Goal: Task Accomplishment & Management: Manage account settings

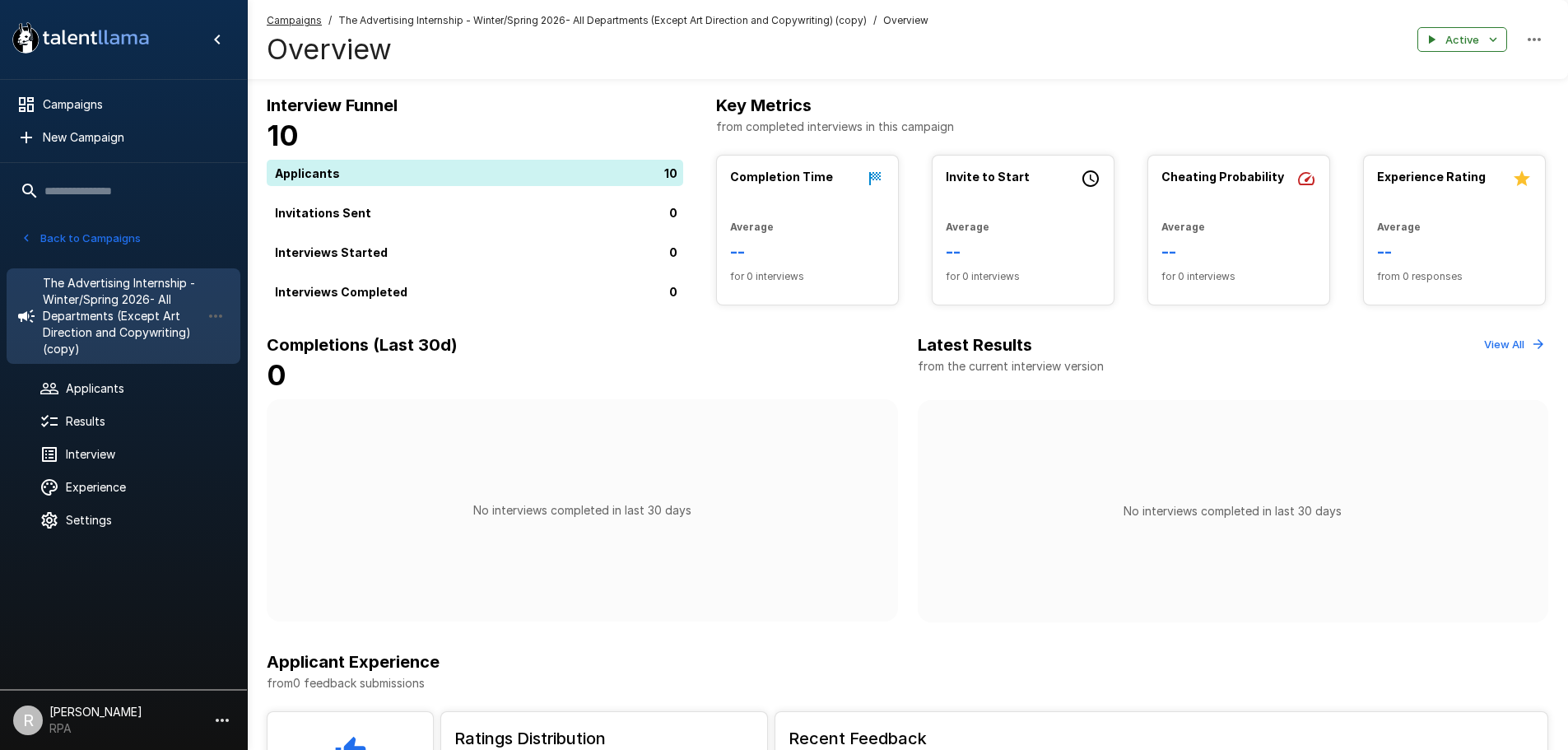
scroll to position [82, 0]
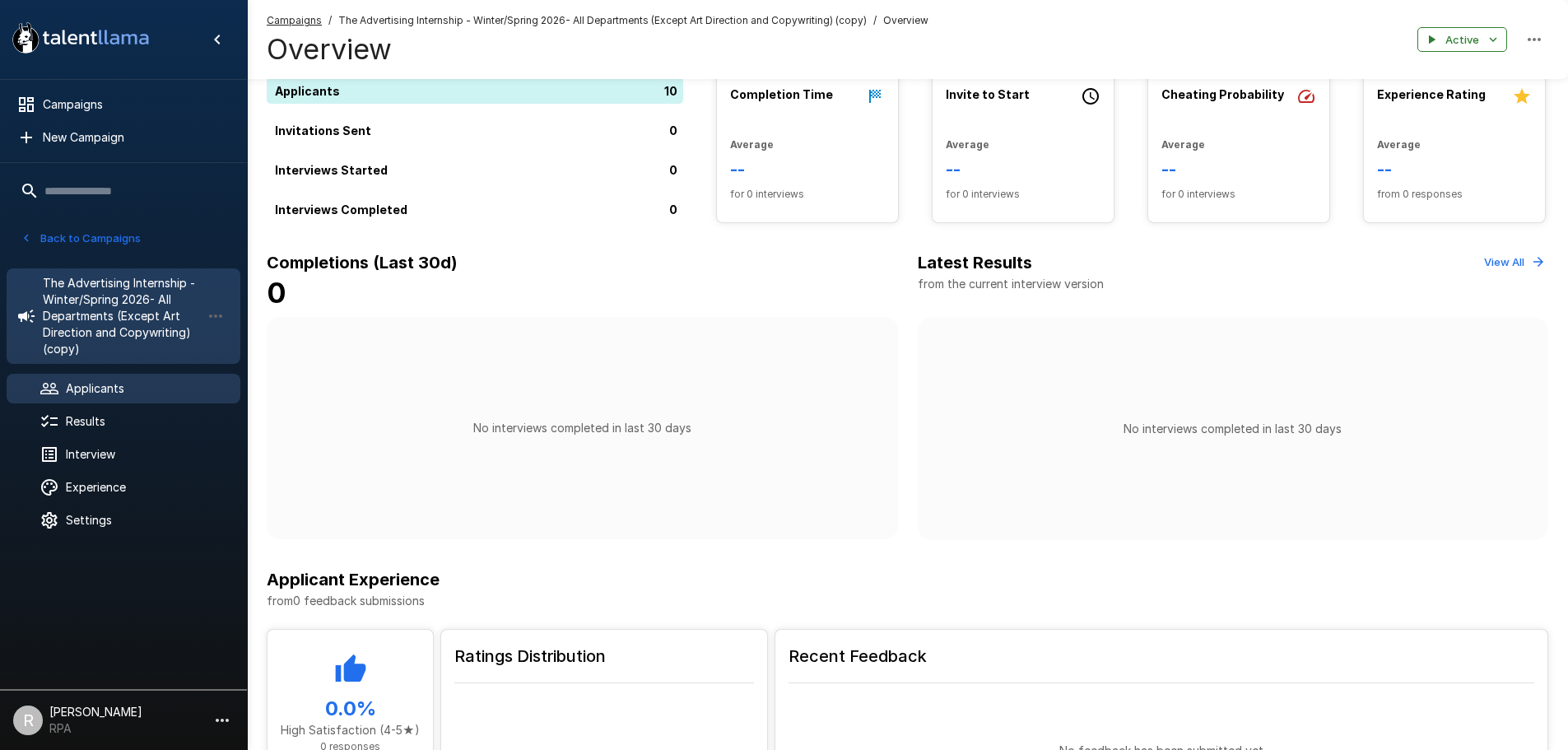
click at [127, 378] on div "Applicants" at bounding box center [123, 388] width 234 height 29
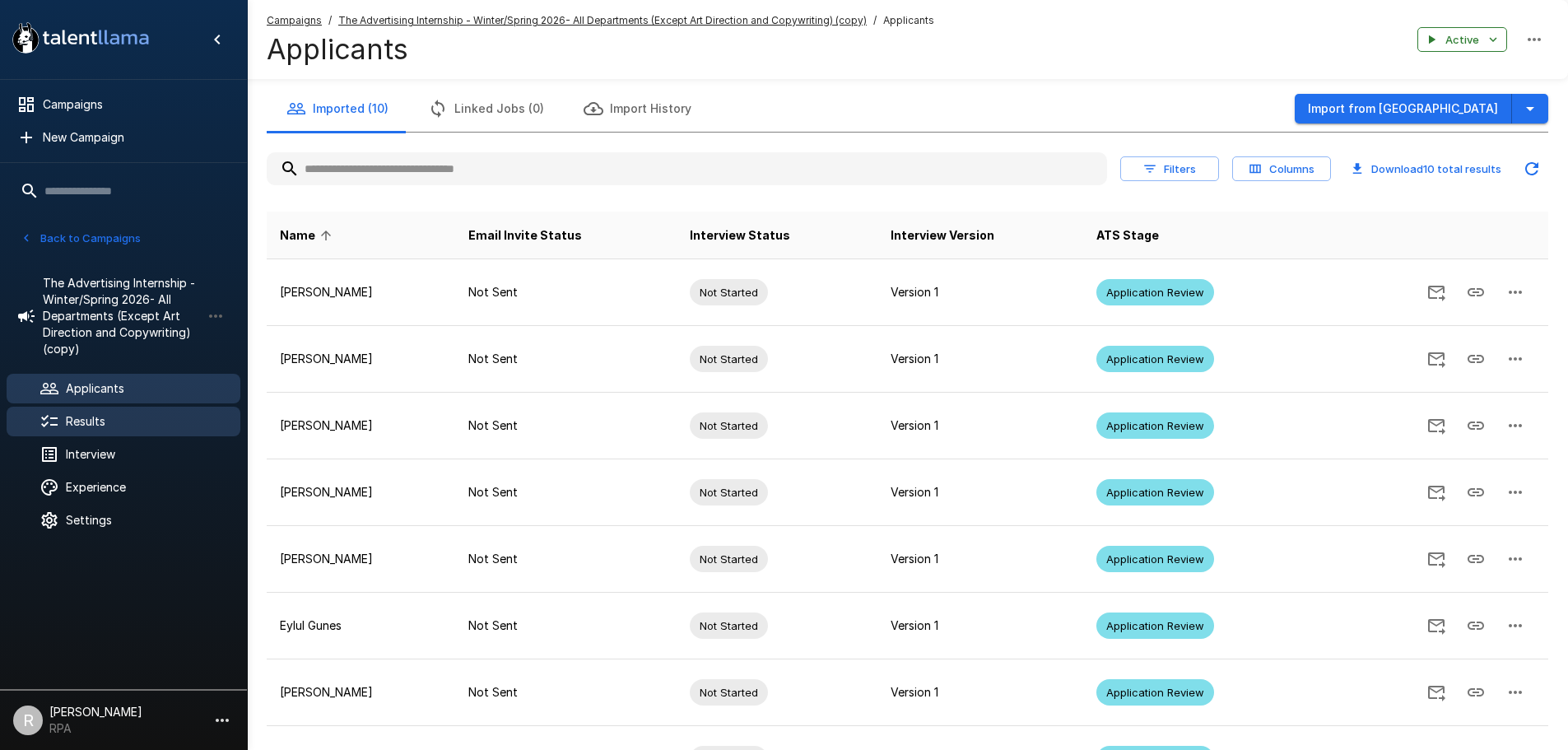
click at [90, 424] on span "Results" at bounding box center [147, 422] width 162 height 17
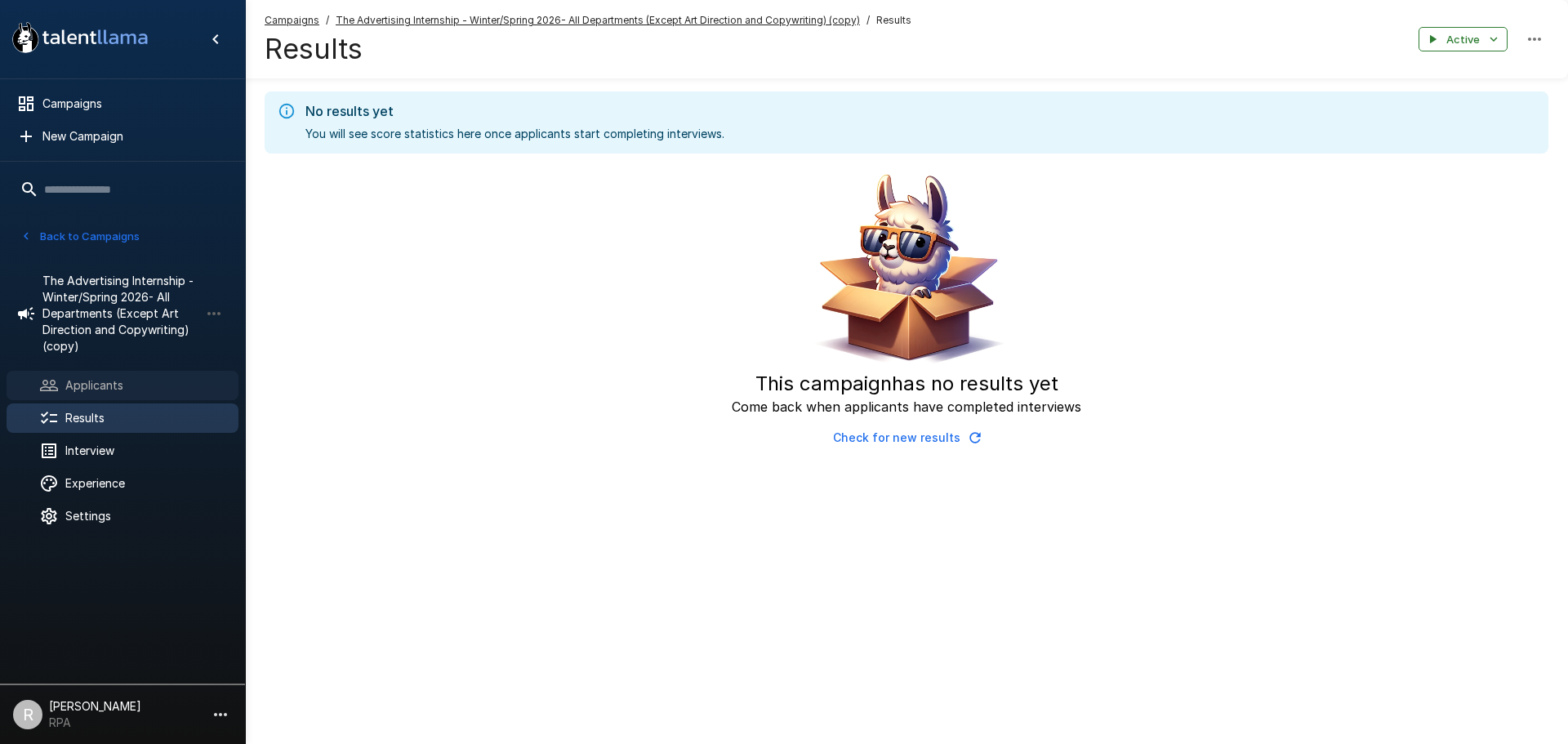
click at [132, 396] on div "Applicants" at bounding box center [122, 385] width 232 height 29
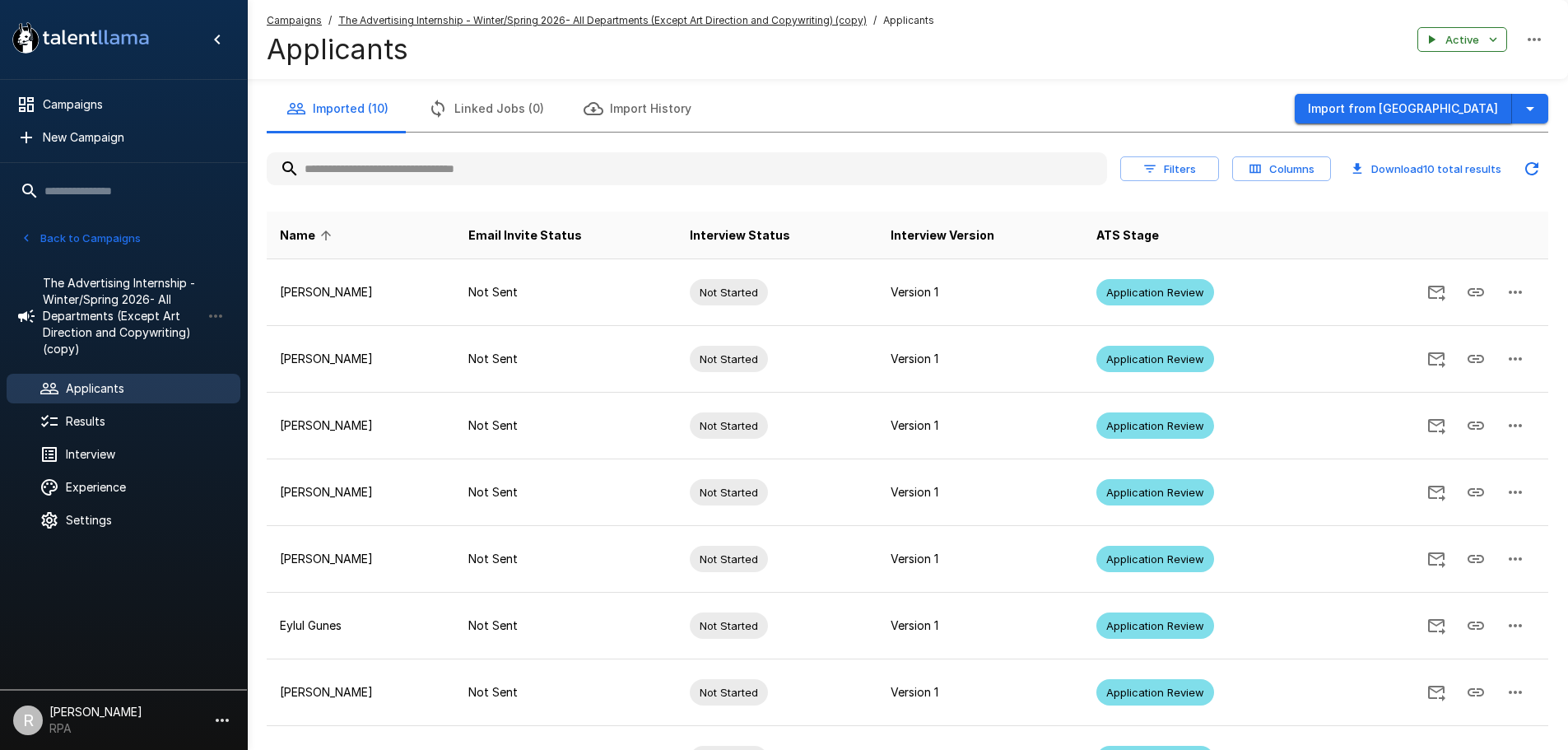
click at [1403, 100] on button "Import from [GEOGRAPHIC_DATA]" at bounding box center [1403, 109] width 217 height 30
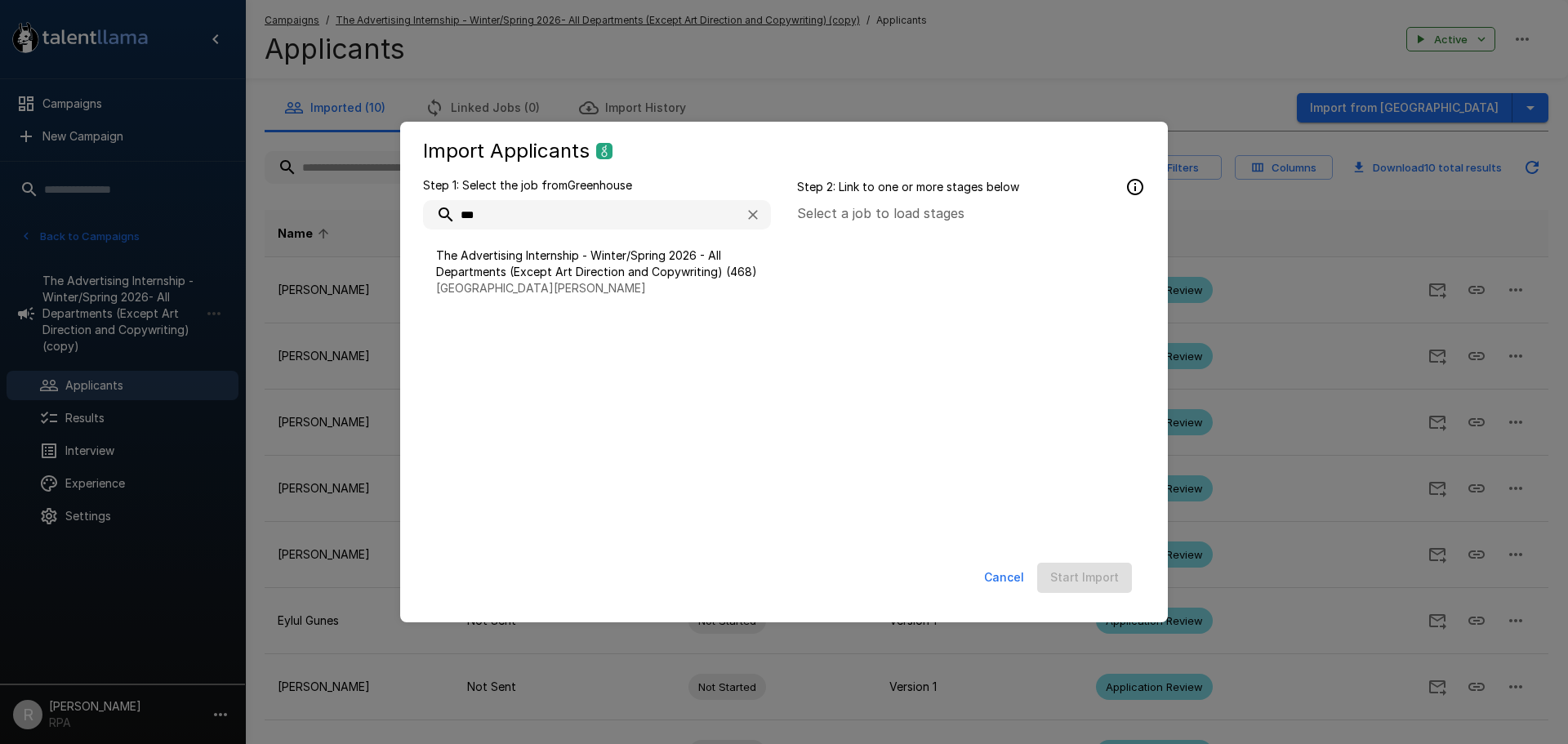
type input "***"
click at [1010, 587] on button "Cancel" at bounding box center [1005, 578] width 53 height 30
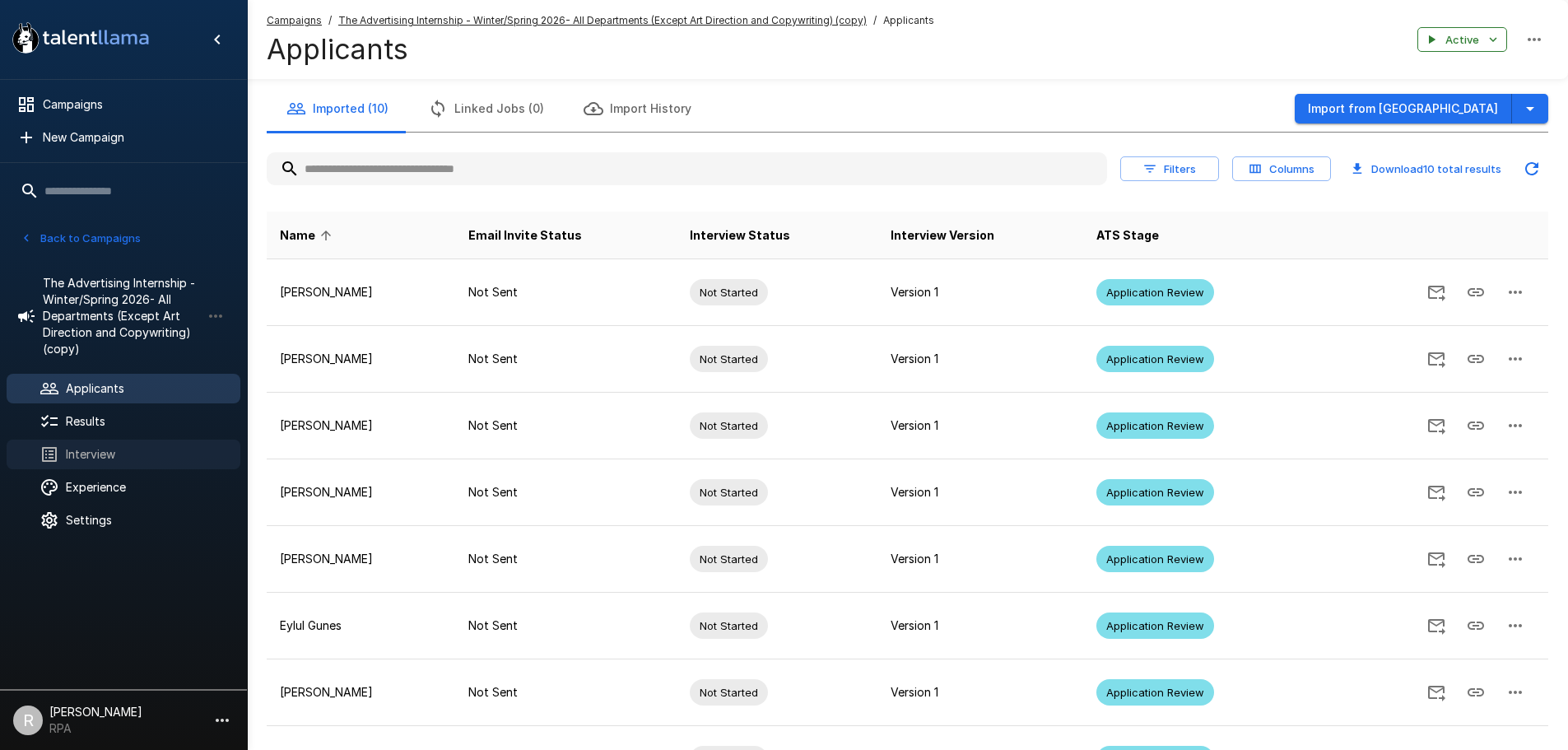
click at [105, 469] on div "Interview" at bounding box center [123, 454] width 234 height 29
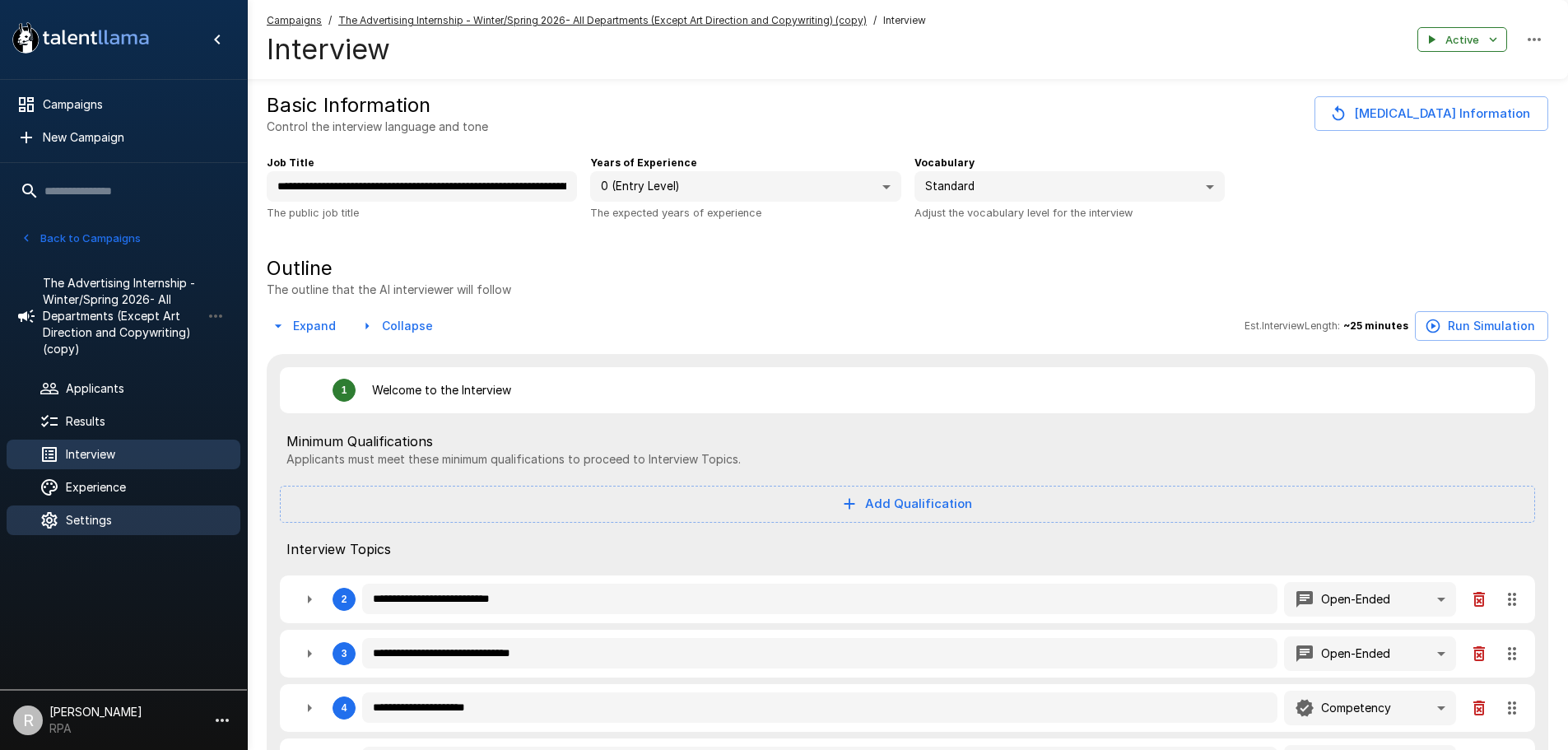
type textarea "*"
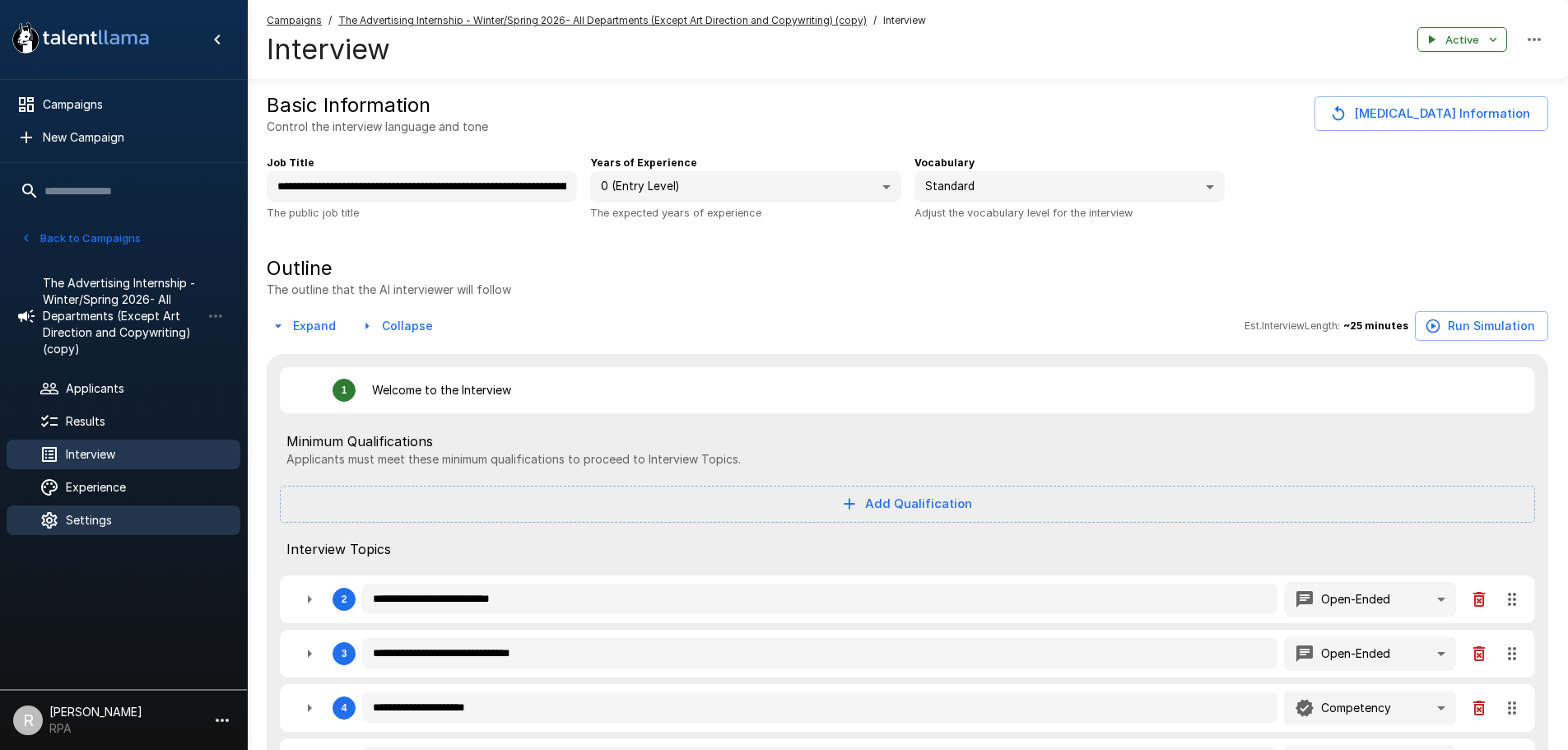
type textarea "*"
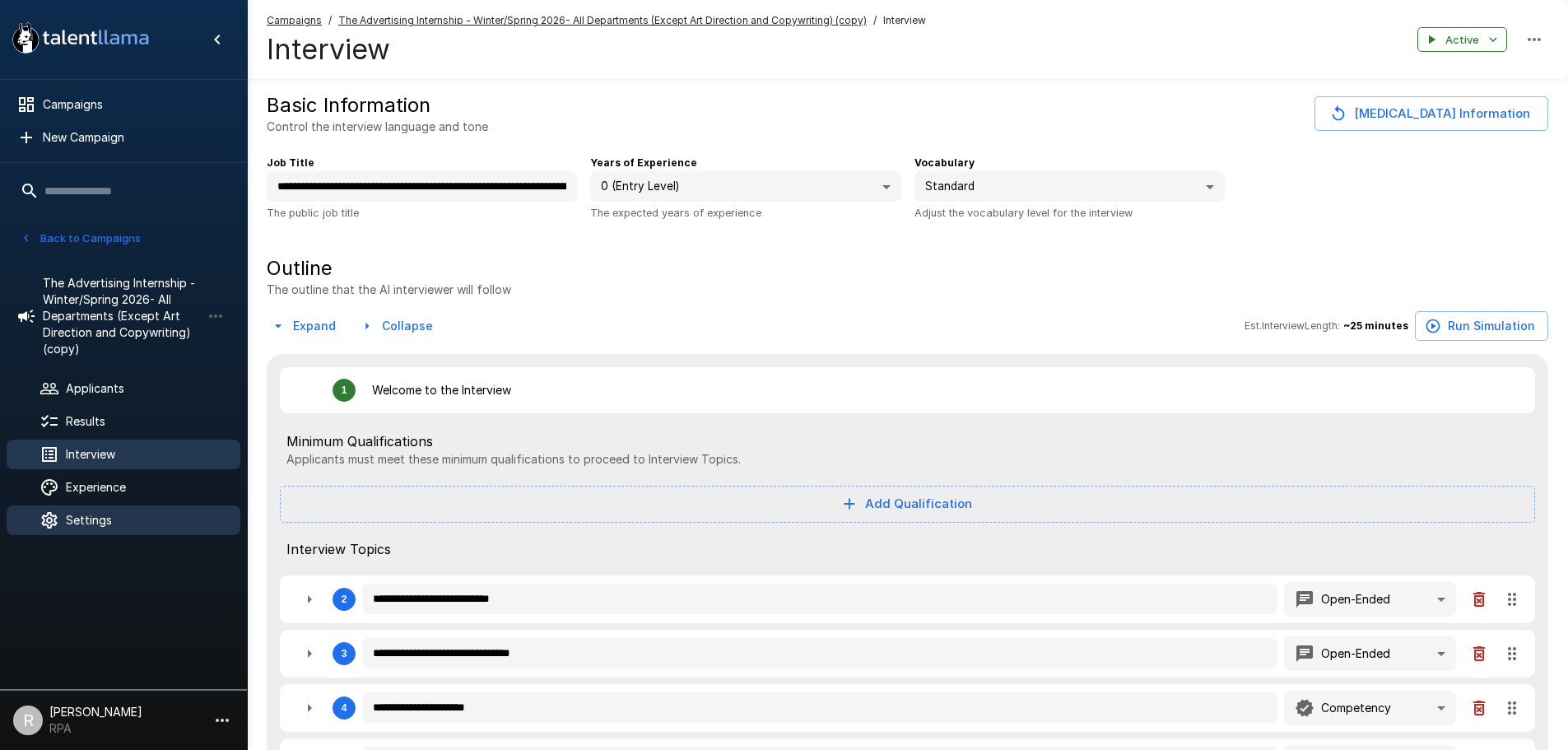
type textarea "*"
click at [95, 524] on span "Settings" at bounding box center [147, 520] width 162 height 17
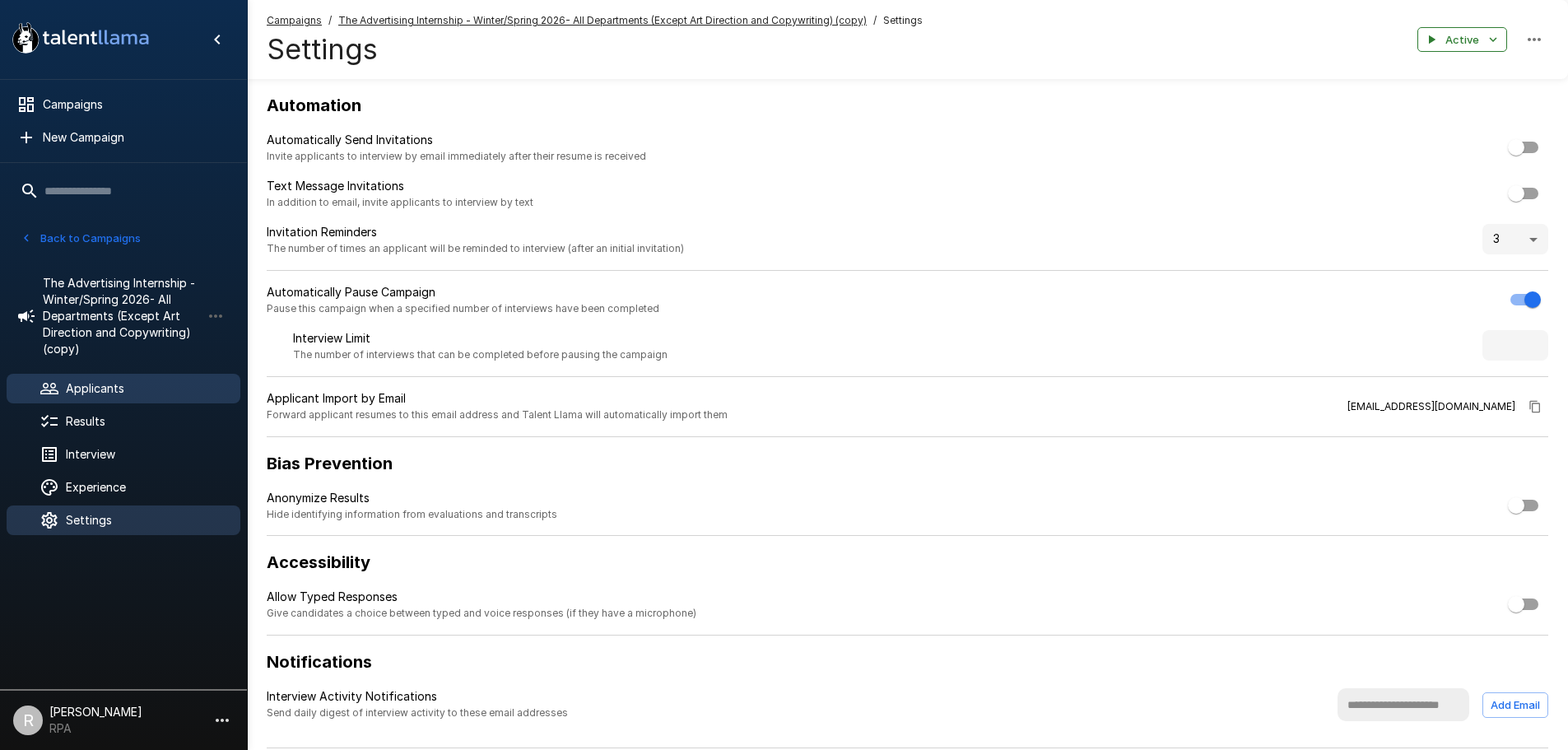
click at [121, 391] on span "Applicants" at bounding box center [147, 389] width 162 height 17
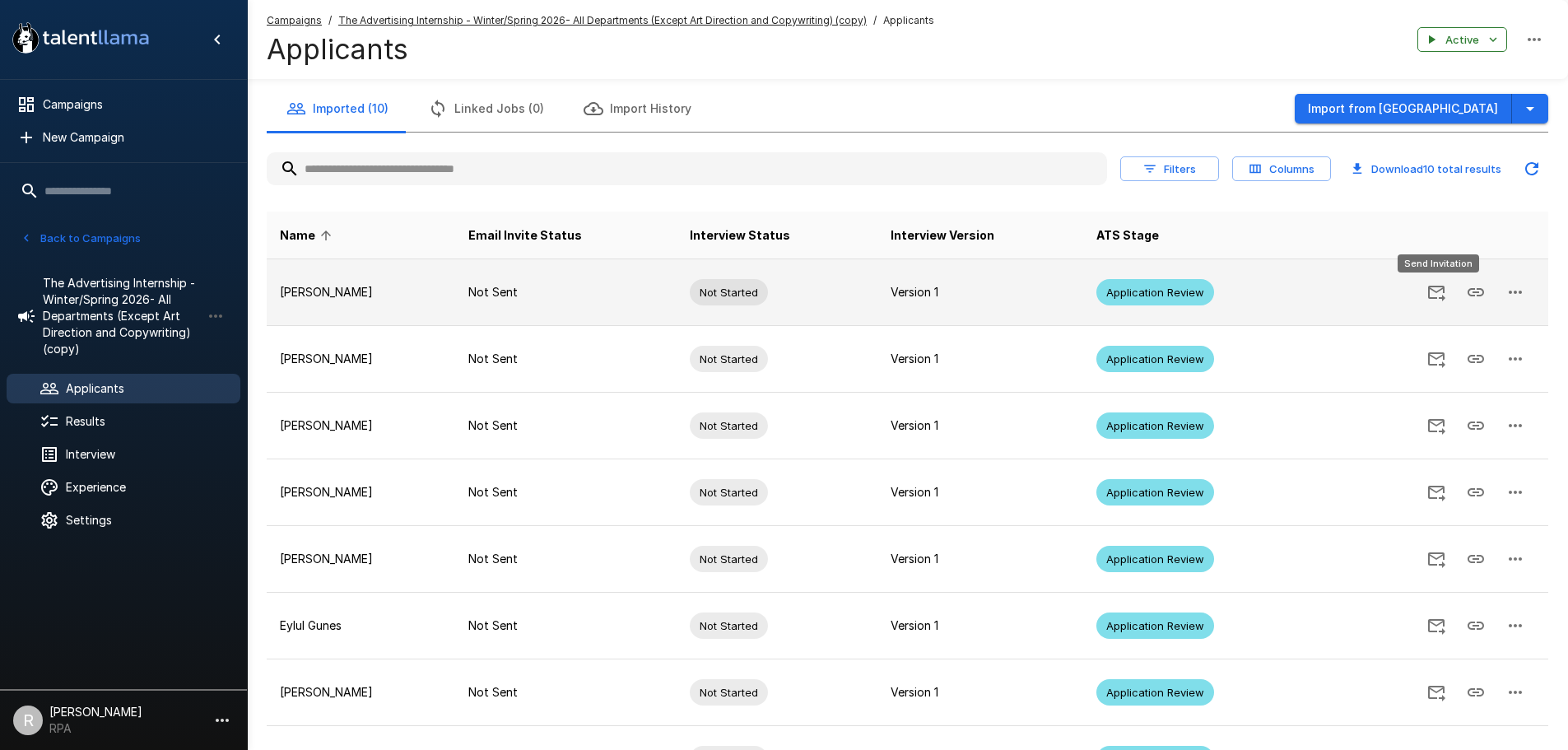
click at [1432, 296] on icon "Send Invitation" at bounding box center [1436, 292] width 20 height 20
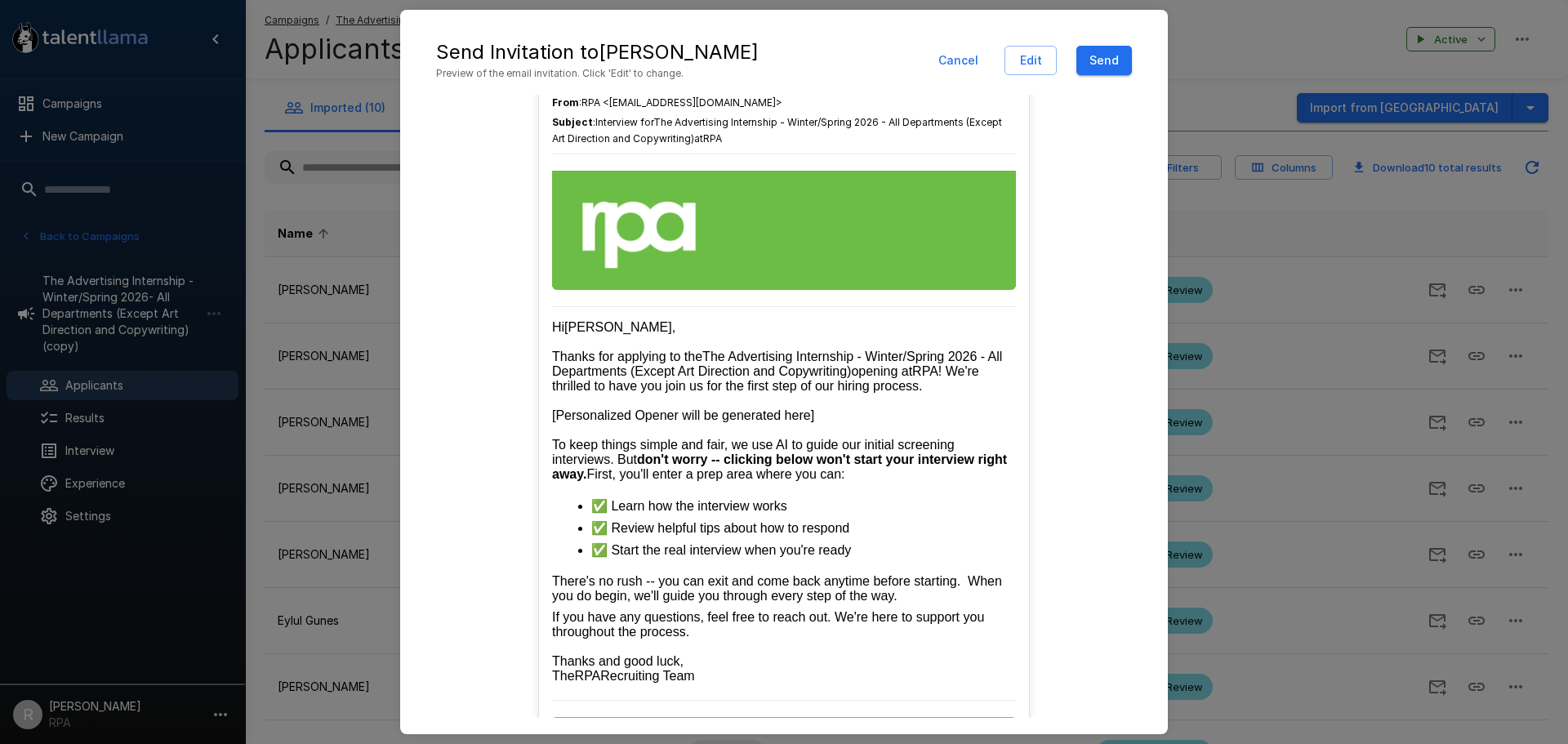
scroll to position [313, 0]
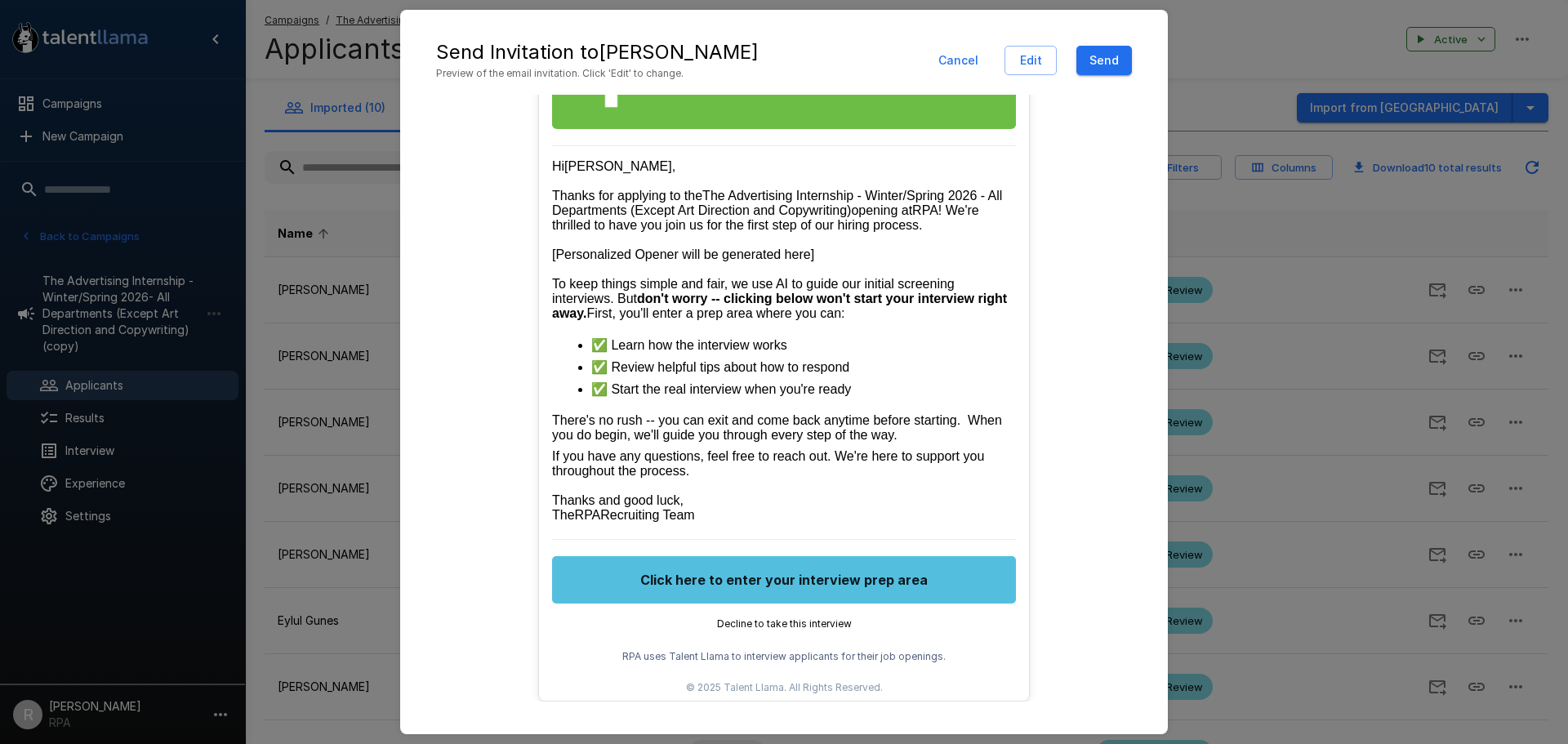
click at [1112, 67] on button "Send" at bounding box center [1104, 61] width 56 height 30
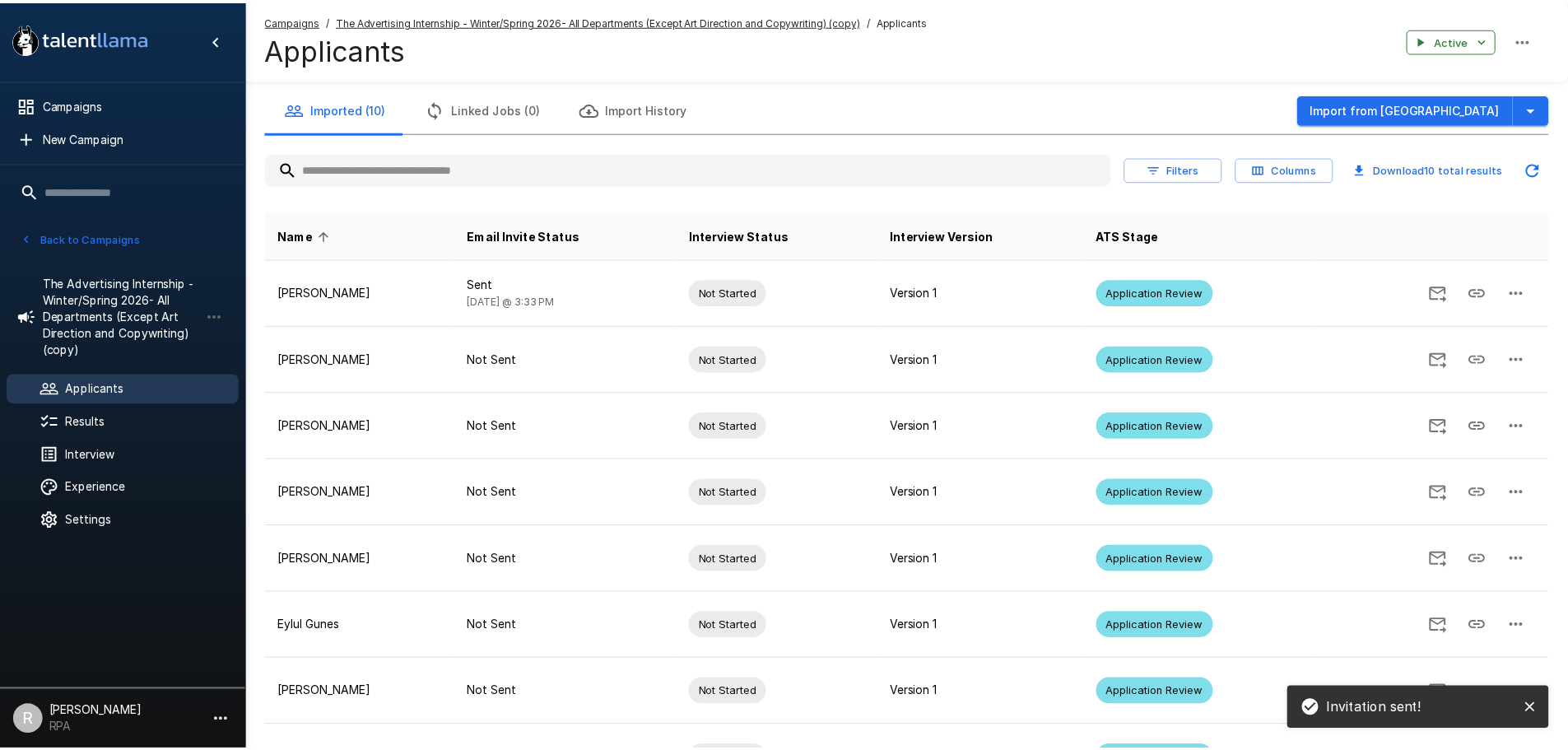
scroll to position [0, 0]
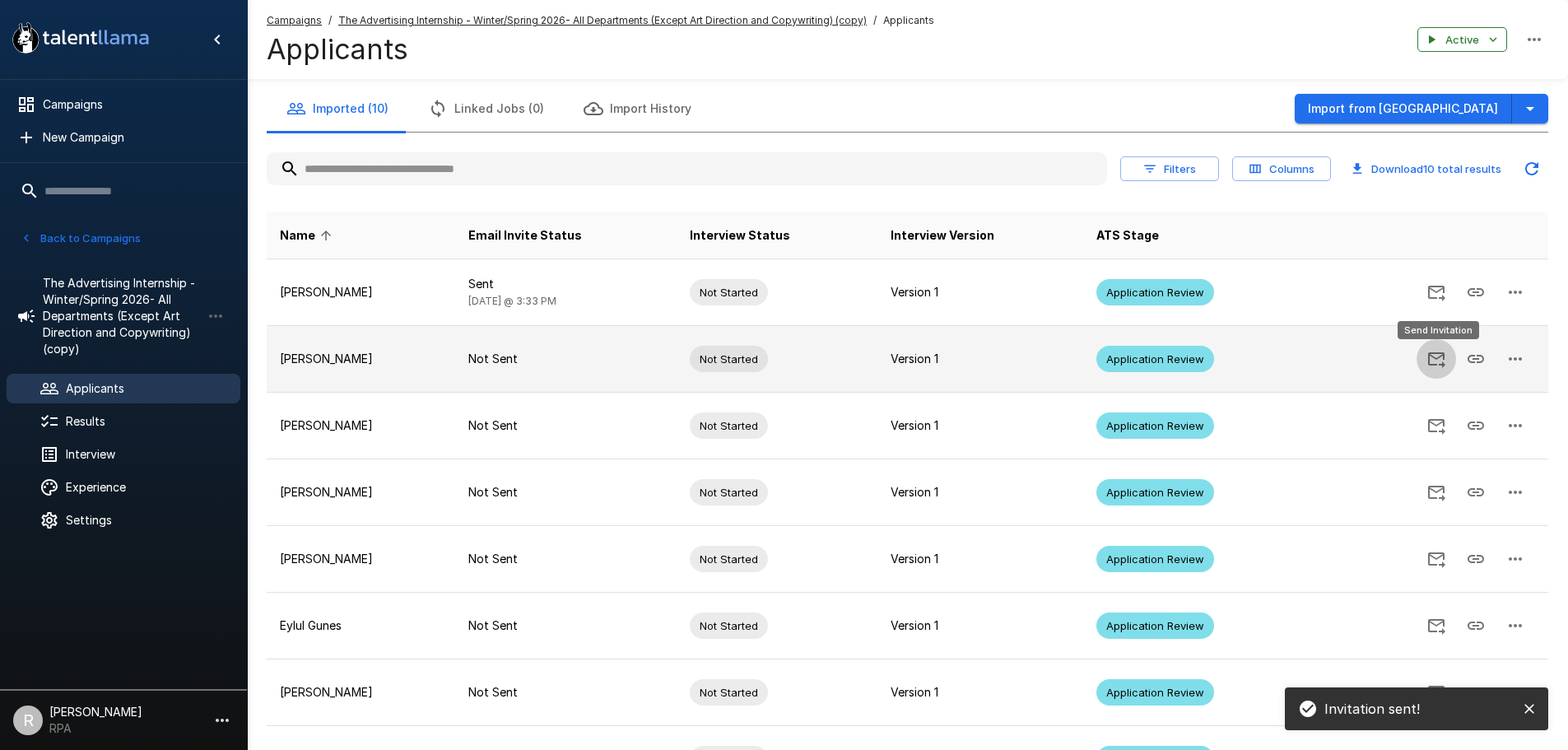
click at [1434, 378] on button "Send Invitation" at bounding box center [1436, 359] width 39 height 39
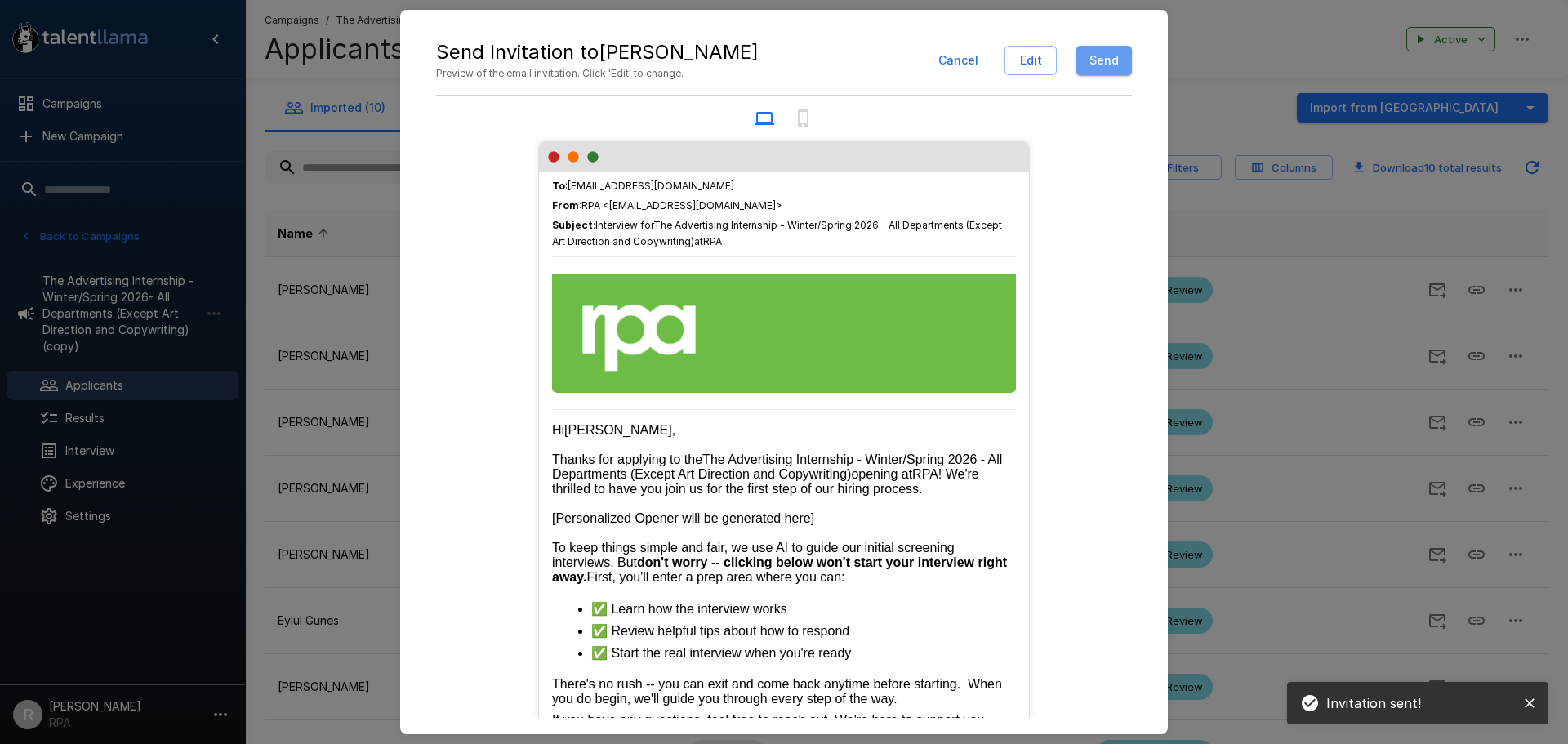
click at [1118, 52] on button "Send" at bounding box center [1104, 61] width 56 height 30
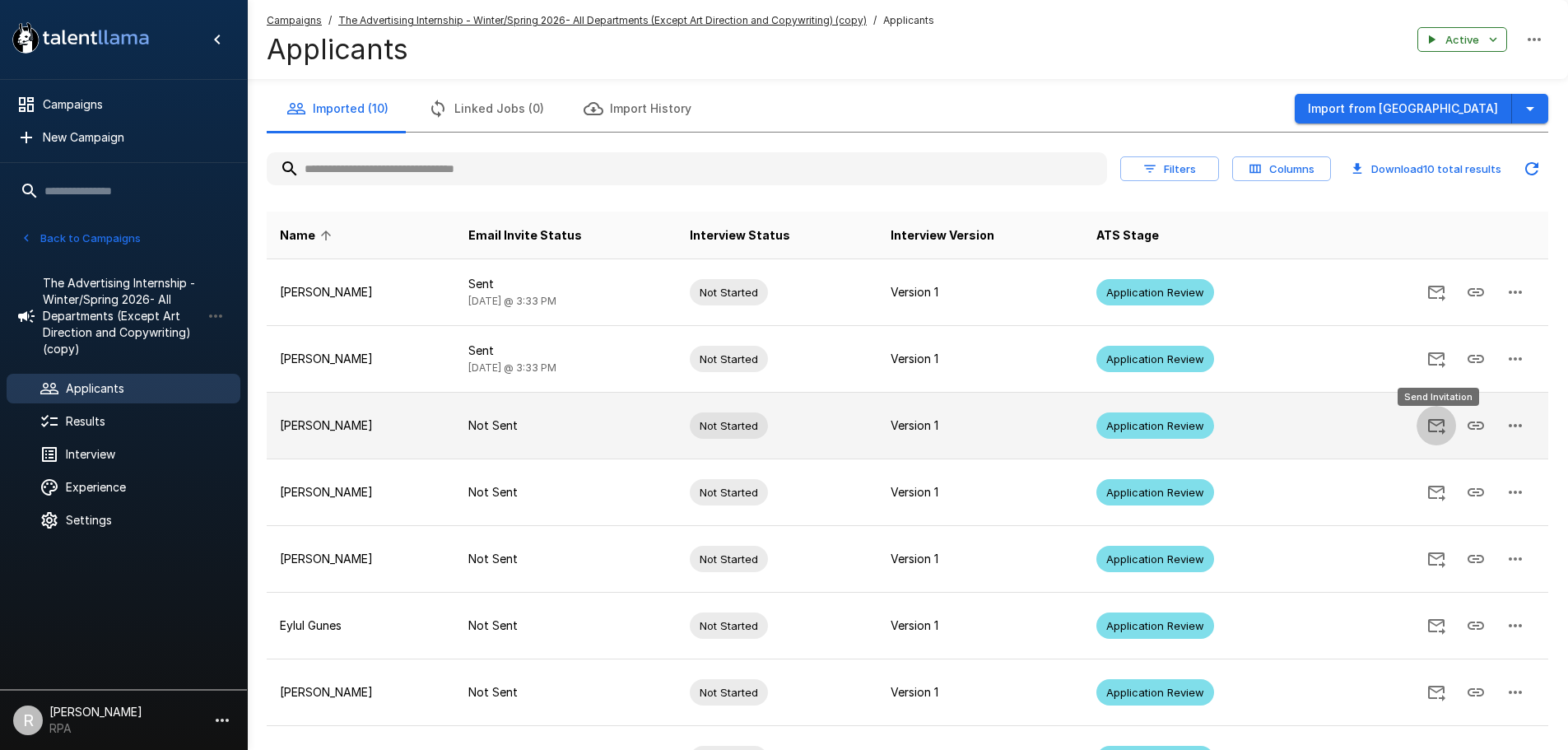
click at [1443, 423] on icon "Send Invitation" at bounding box center [1436, 427] width 18 height 16
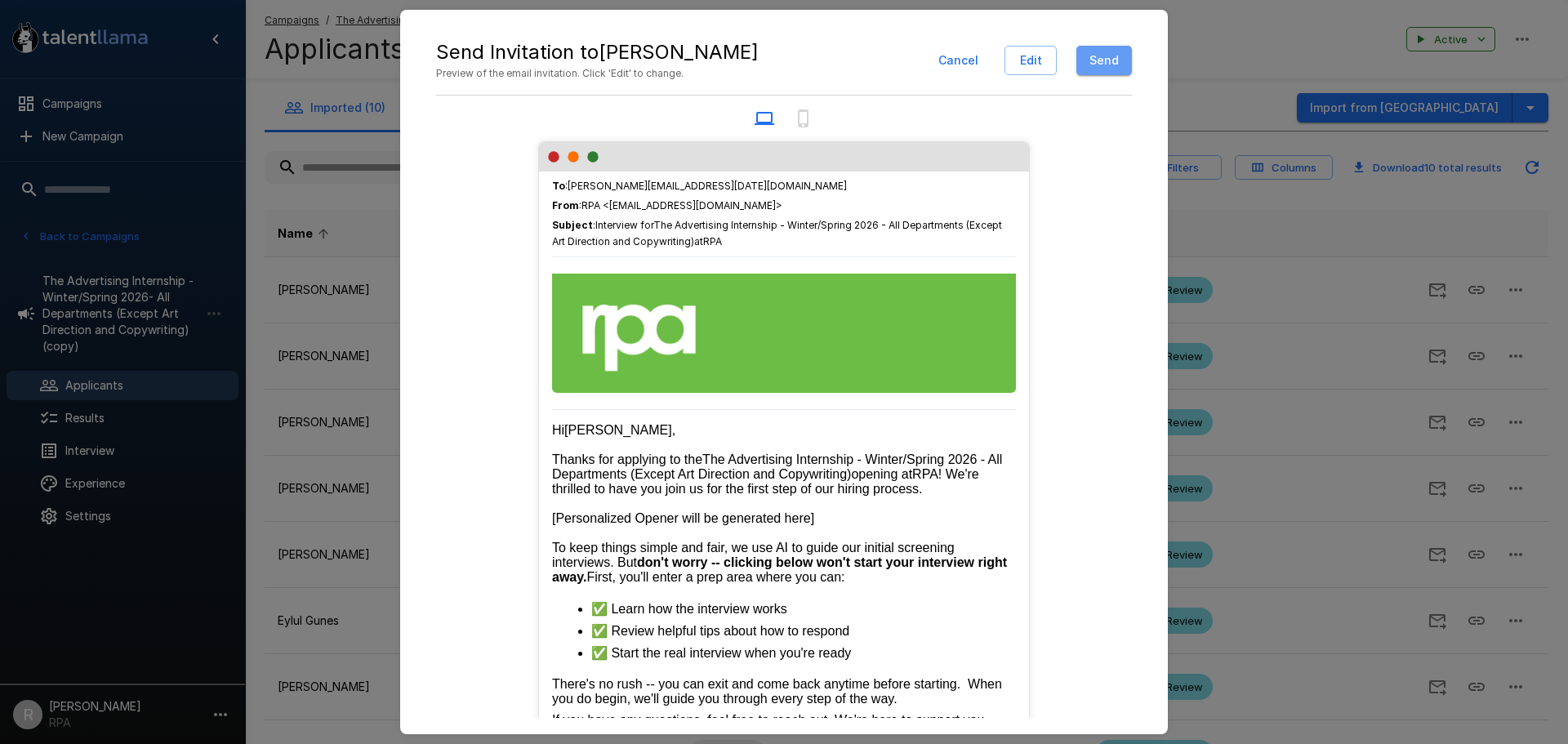
click at [1090, 67] on button "Send" at bounding box center [1104, 61] width 56 height 30
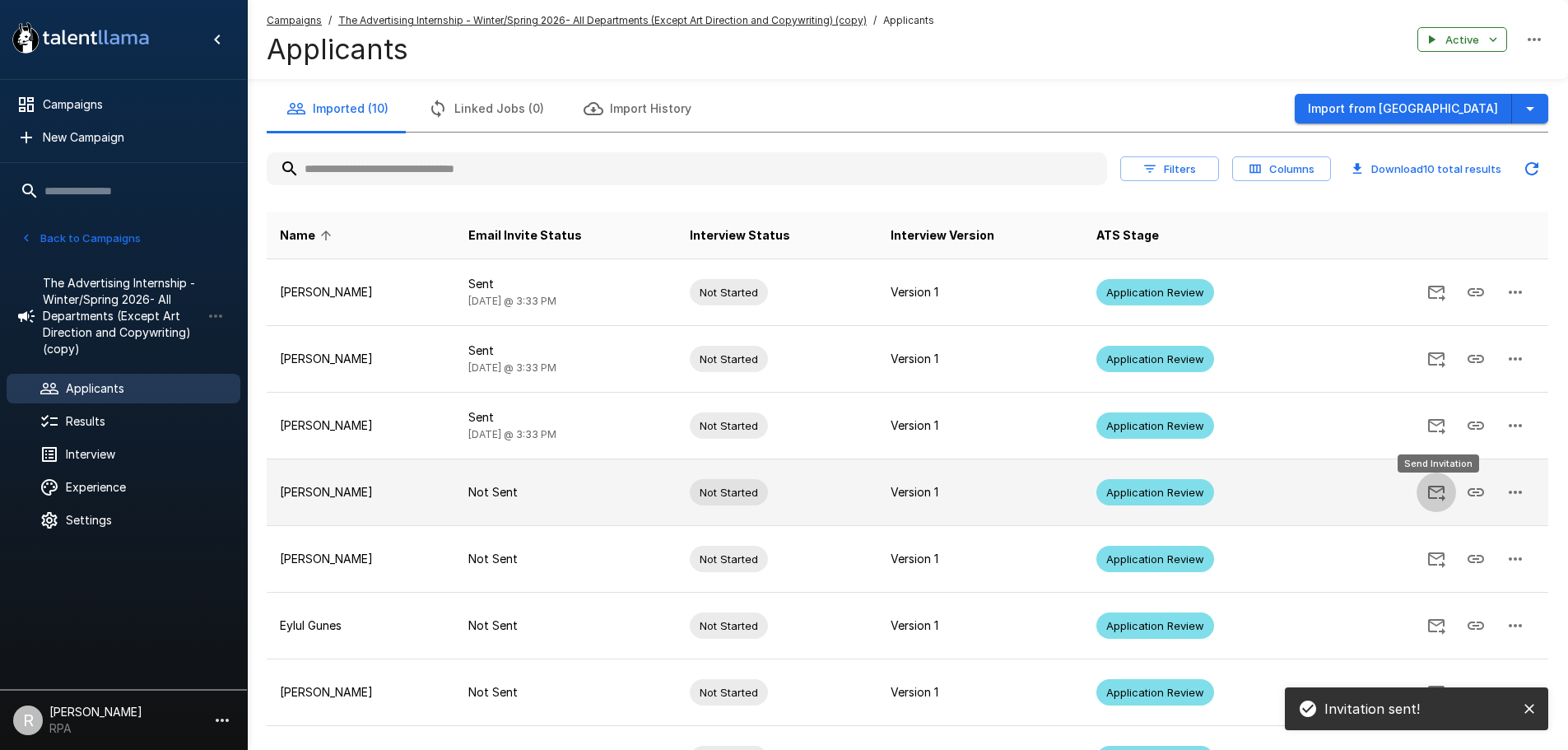
click at [1432, 498] on icon "Send Invitation" at bounding box center [1436, 493] width 20 height 20
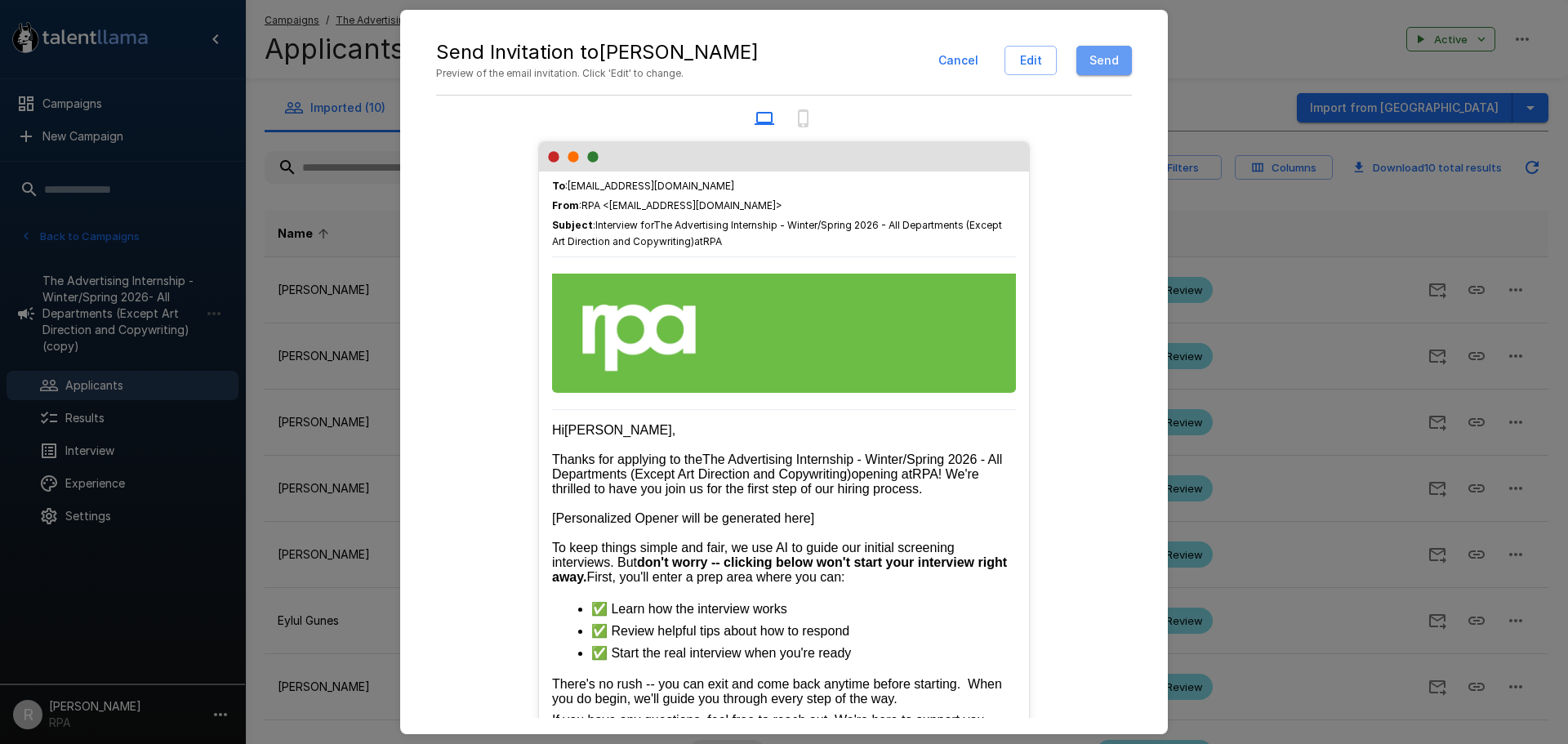
drag, startPoint x: 1127, startPoint y: 61, endPoint x: 1196, endPoint y: 208, distance: 162.4
click at [1128, 62] on button "Send" at bounding box center [1104, 61] width 56 height 30
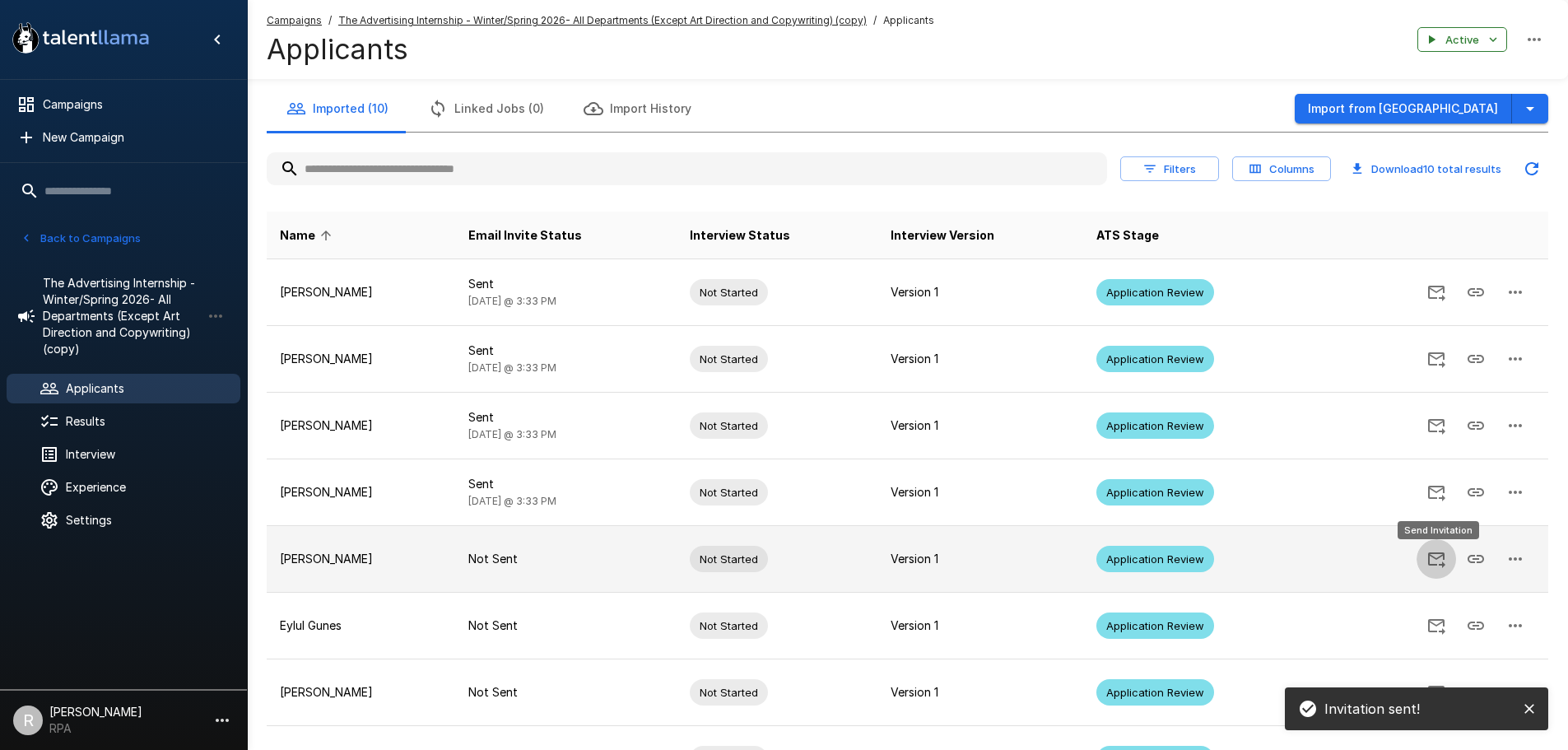
click at [1427, 556] on icon "Send Invitation" at bounding box center [1436, 560] width 20 height 20
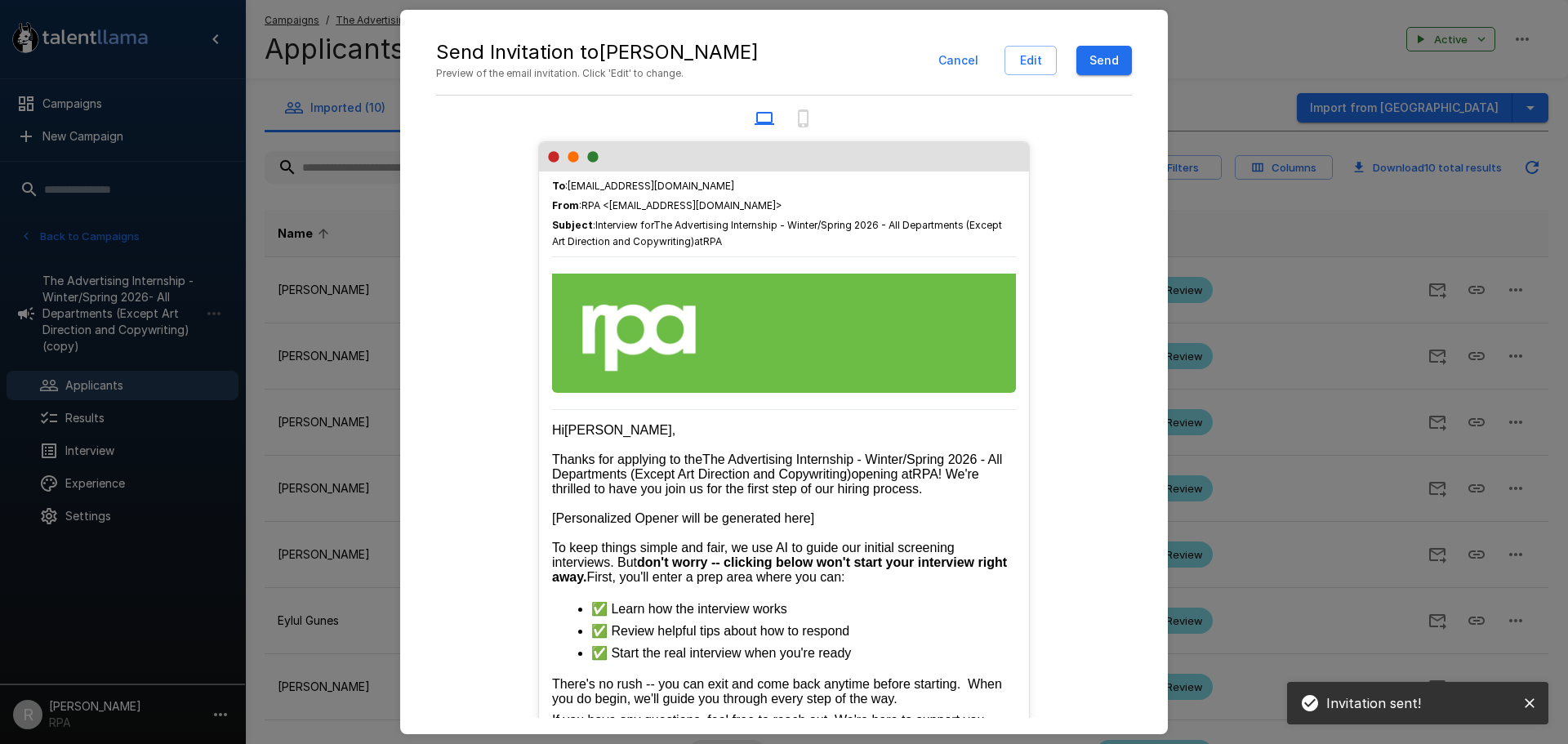
click at [1115, 58] on button "Send" at bounding box center [1104, 61] width 56 height 30
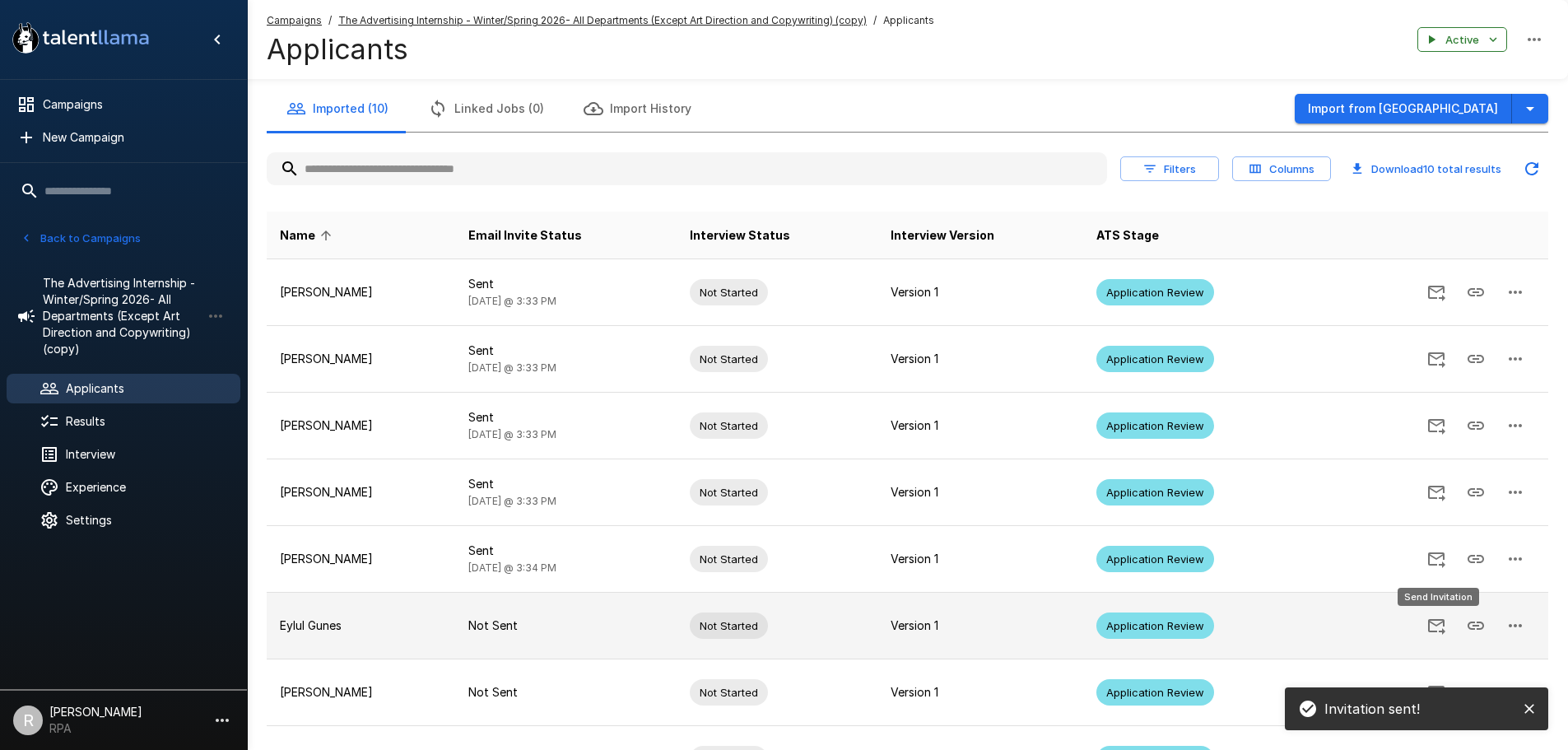
click at [1436, 628] on icon "Send Invitation" at bounding box center [1436, 626] width 20 height 20
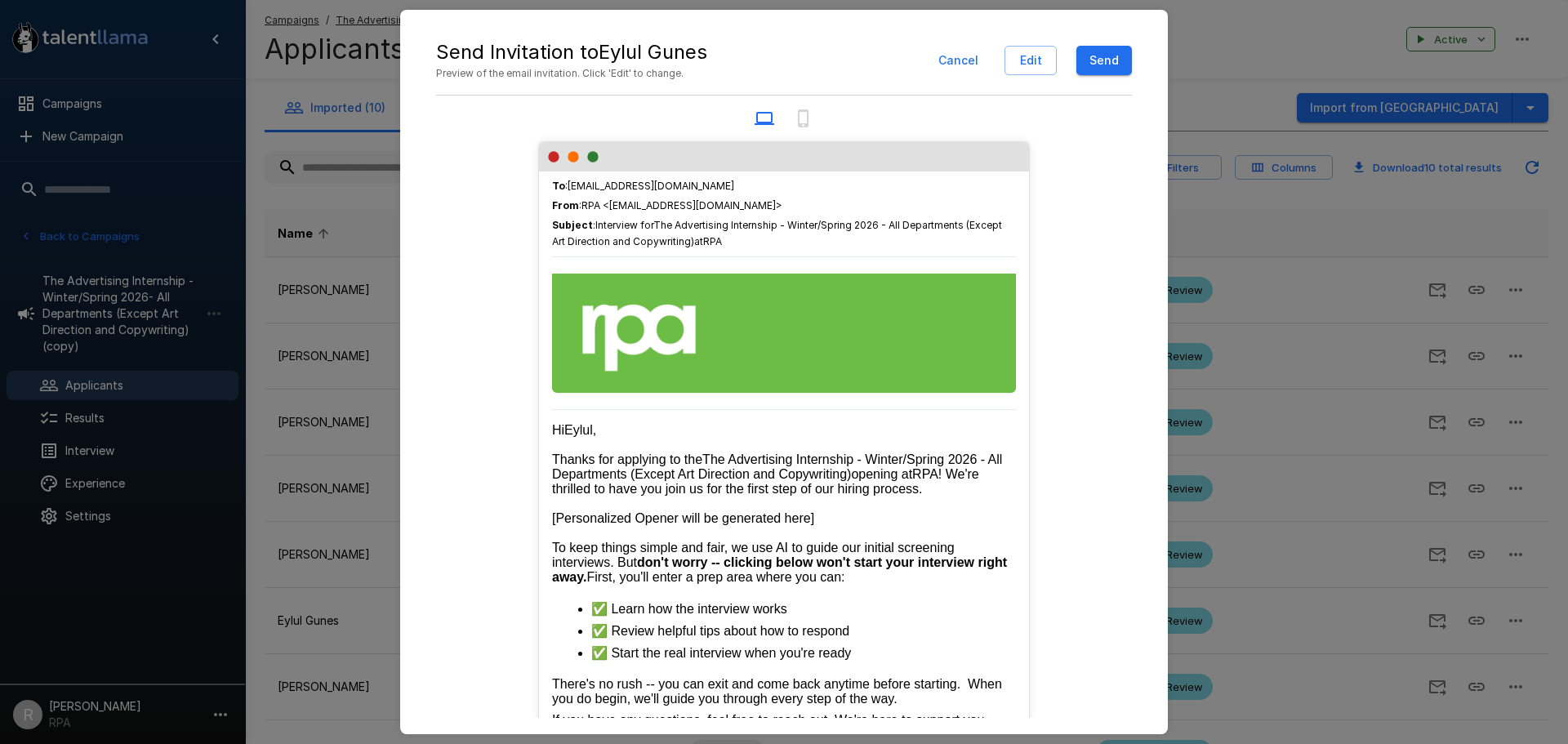
click at [1108, 66] on button "Send" at bounding box center [1104, 61] width 56 height 30
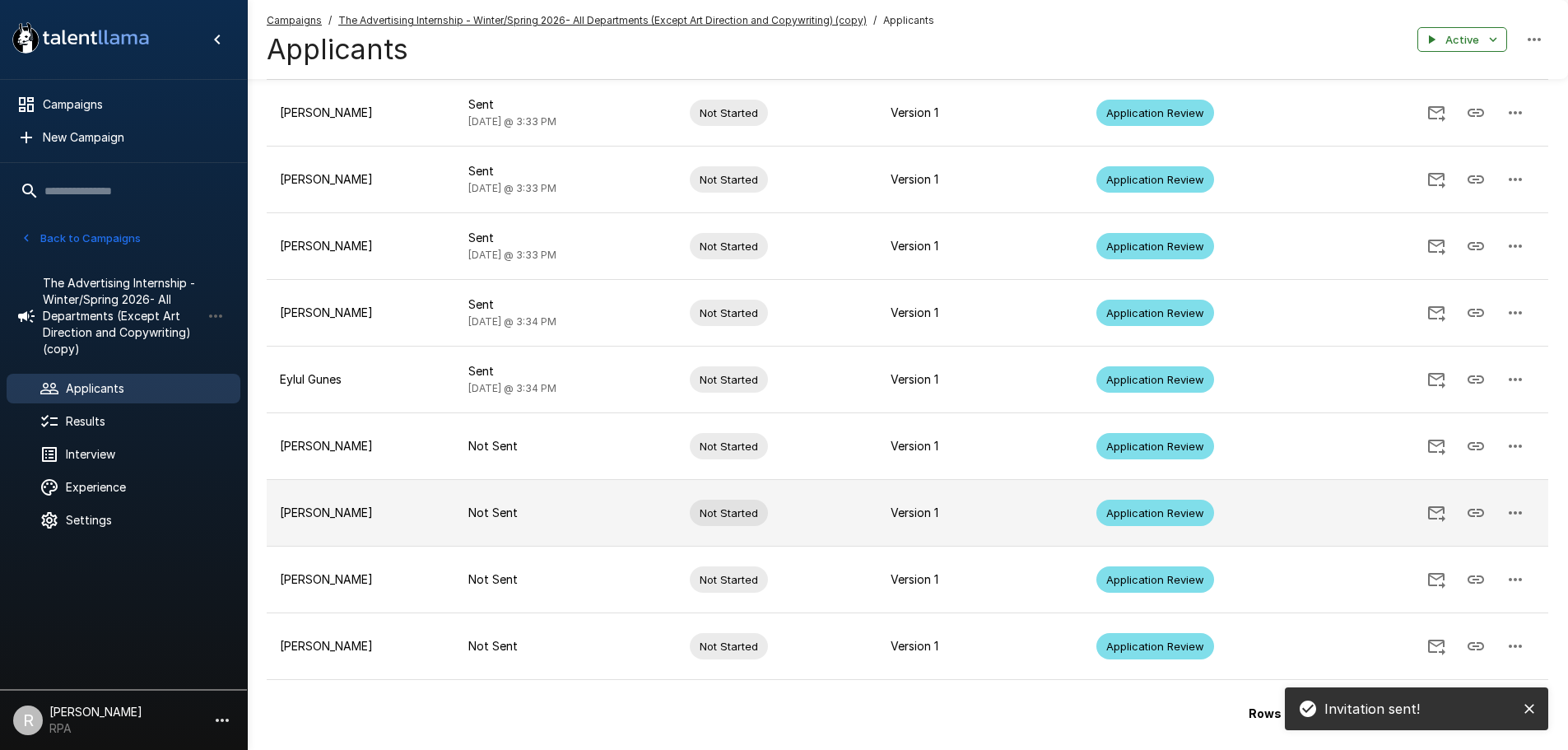
scroll to position [247, 0]
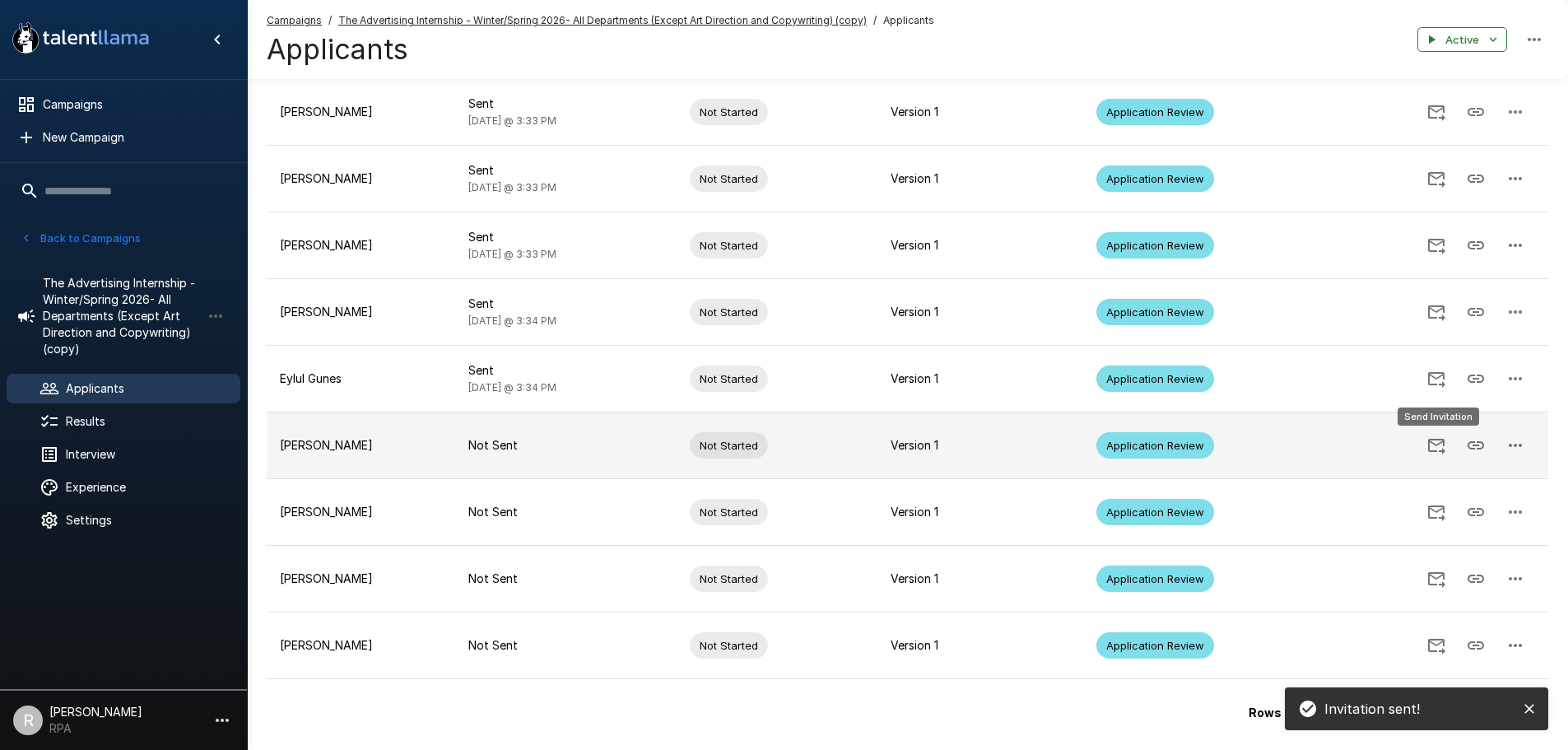
click at [1442, 446] on icon "Send Invitation" at bounding box center [1436, 446] width 20 height 20
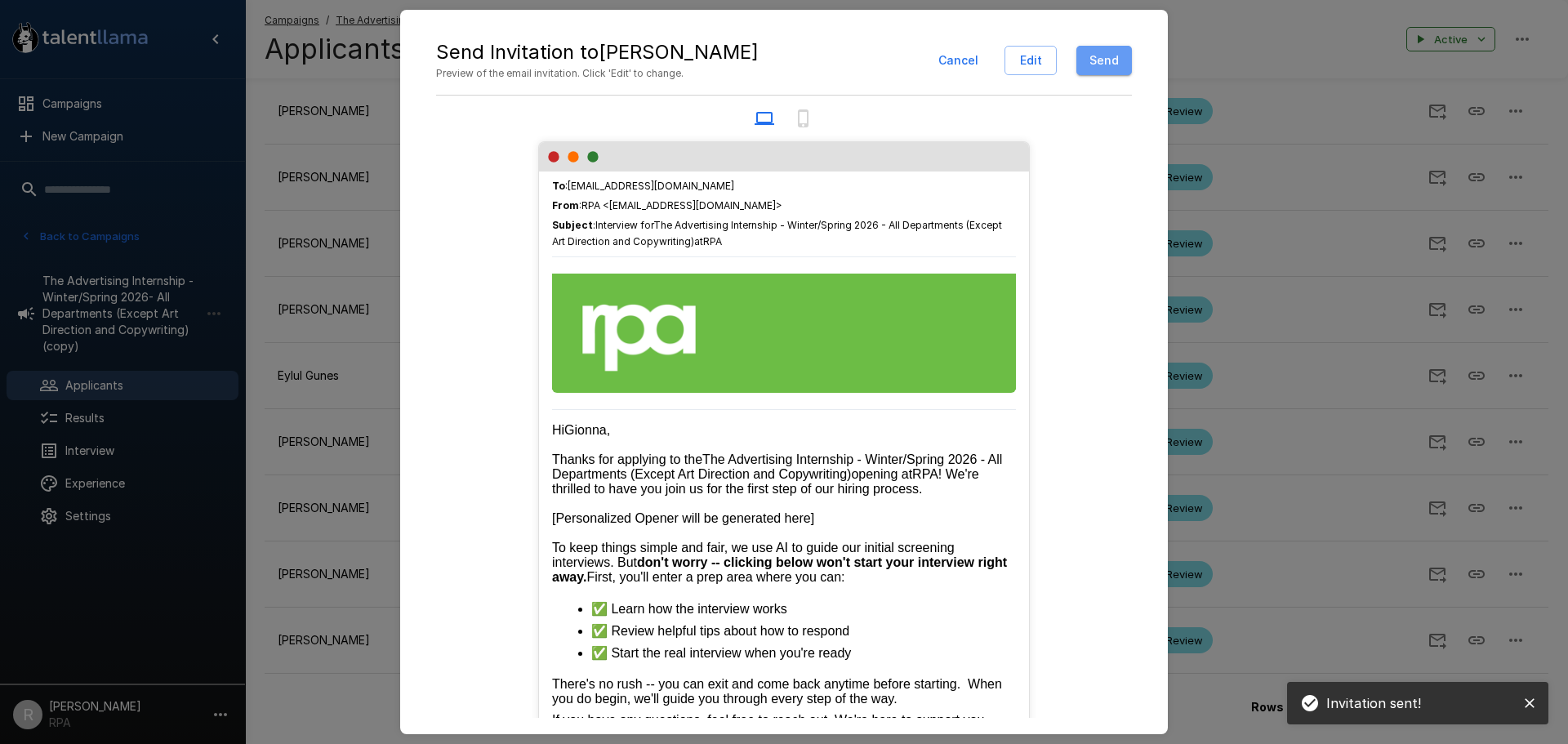
click at [1105, 70] on button "Send" at bounding box center [1104, 61] width 56 height 30
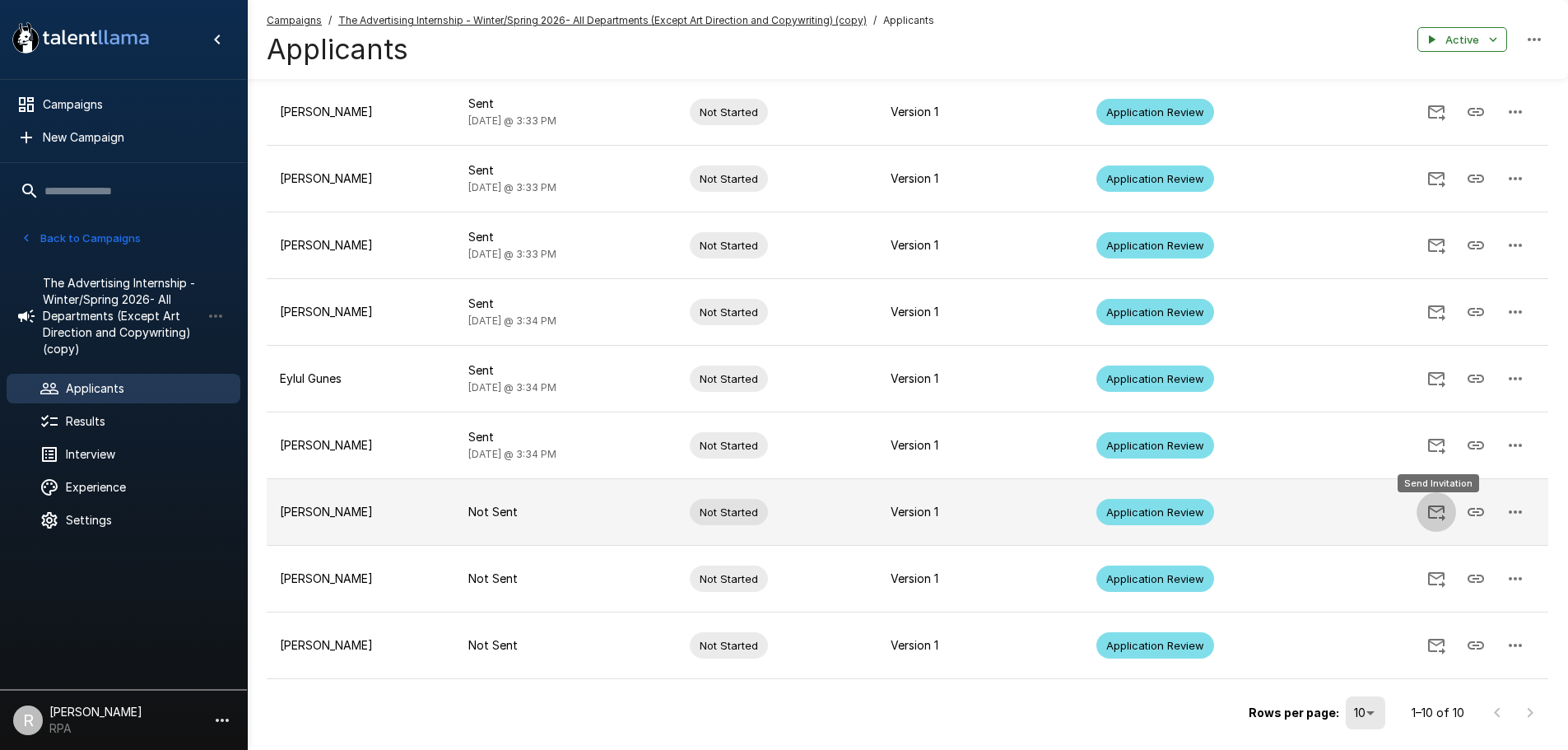
click at [1438, 509] on icon "Send Invitation" at bounding box center [1436, 513] width 20 height 20
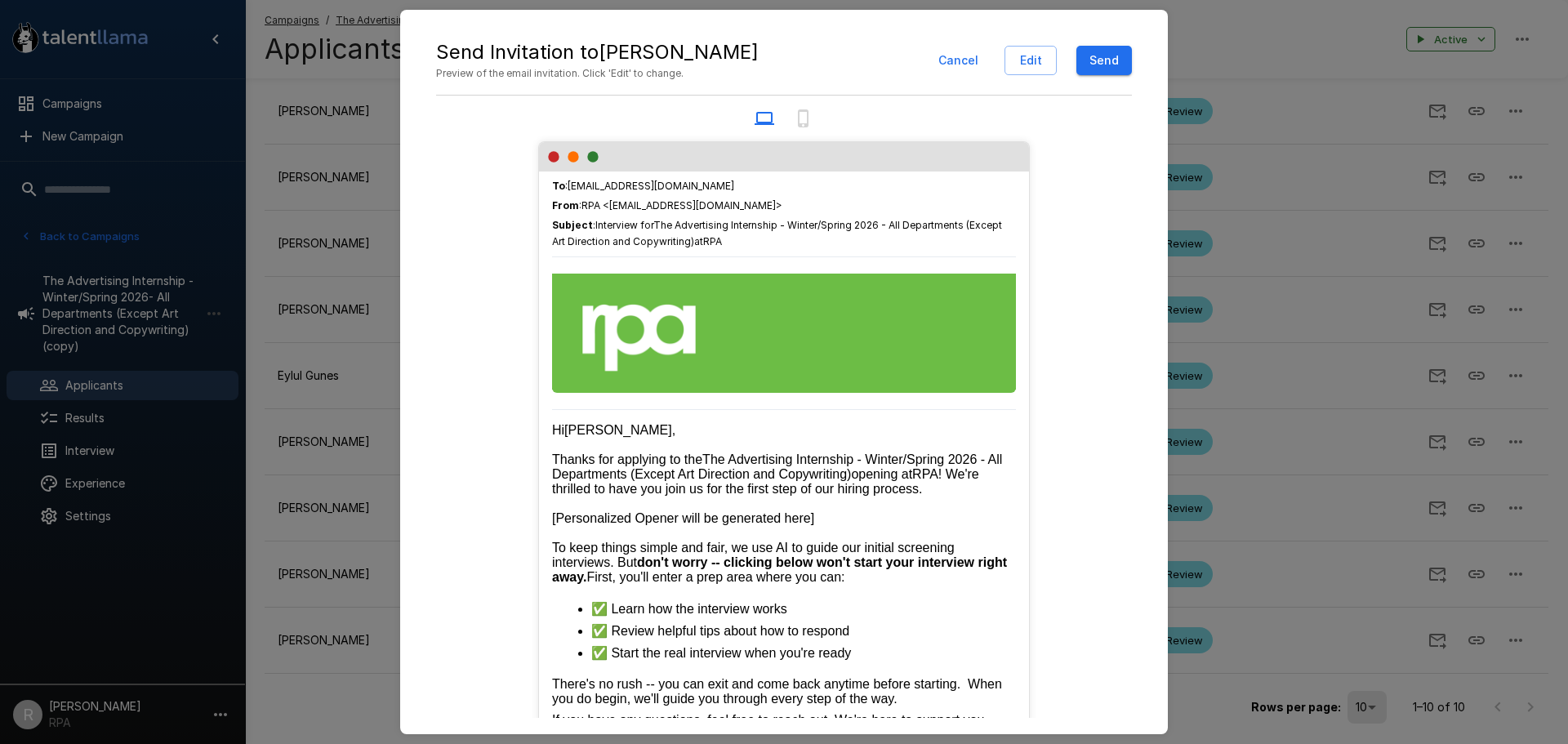
click at [1096, 57] on button "Send" at bounding box center [1104, 61] width 56 height 30
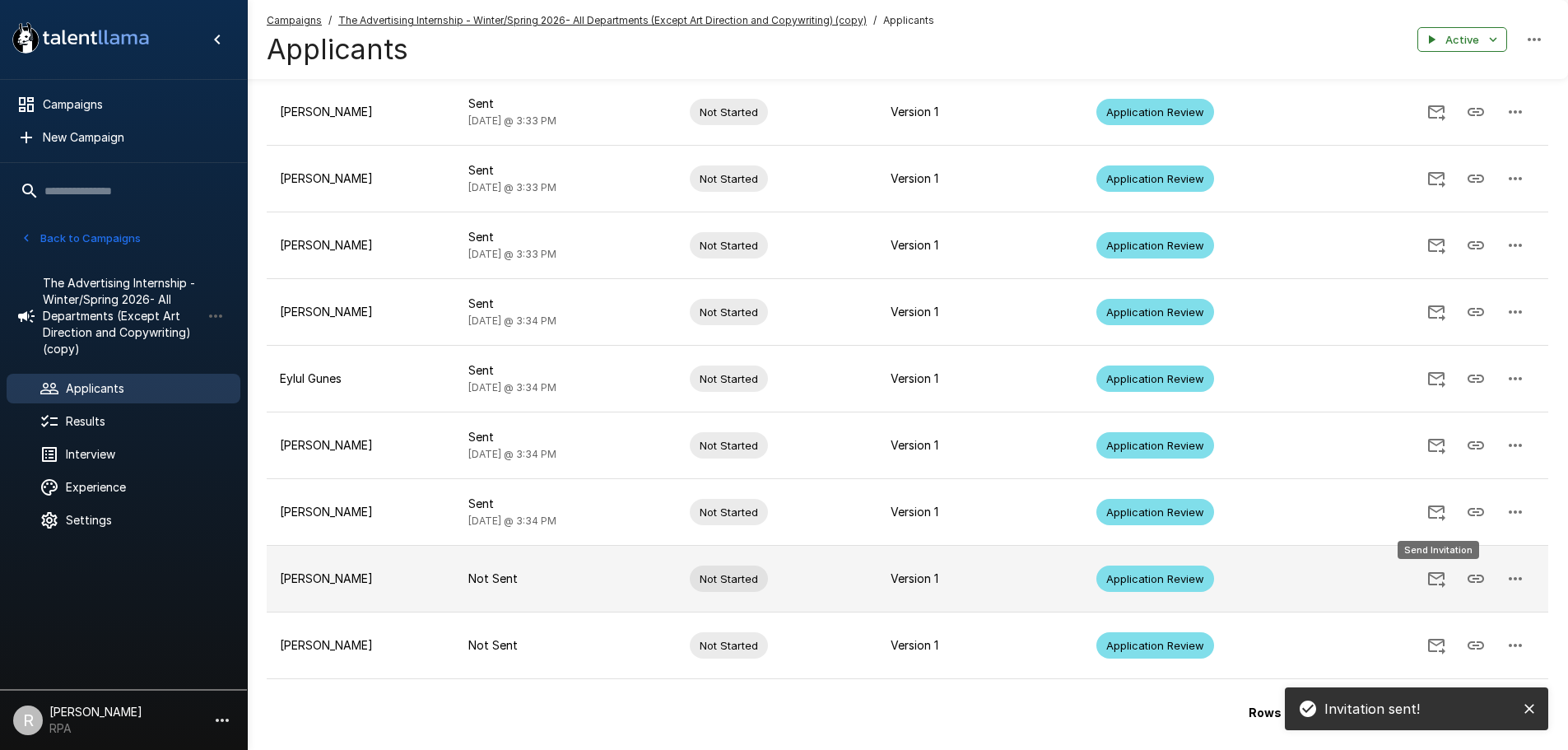
click at [1436, 573] on icon "Send Invitation" at bounding box center [1436, 580] width 18 height 16
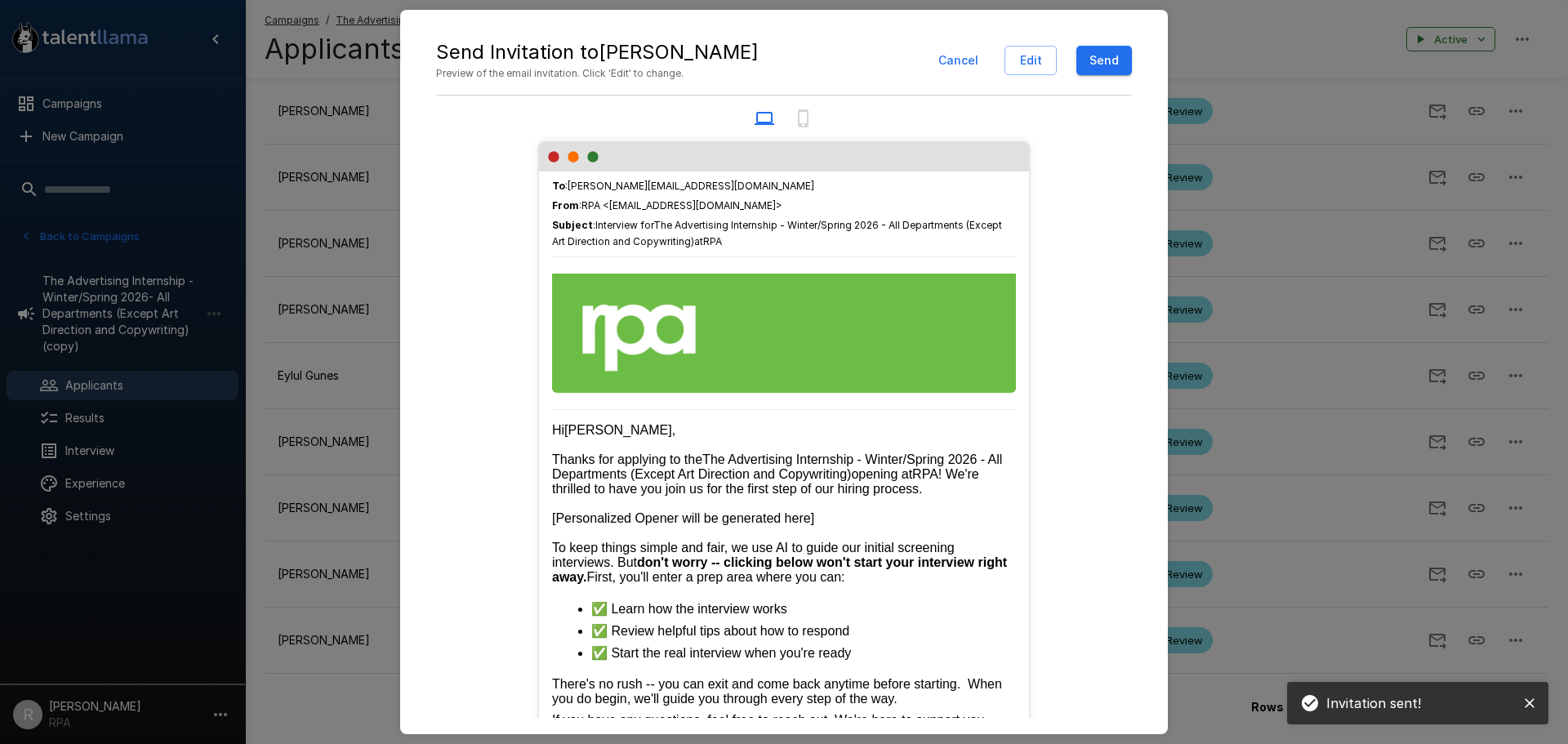
click at [1118, 58] on button "Send" at bounding box center [1104, 61] width 56 height 30
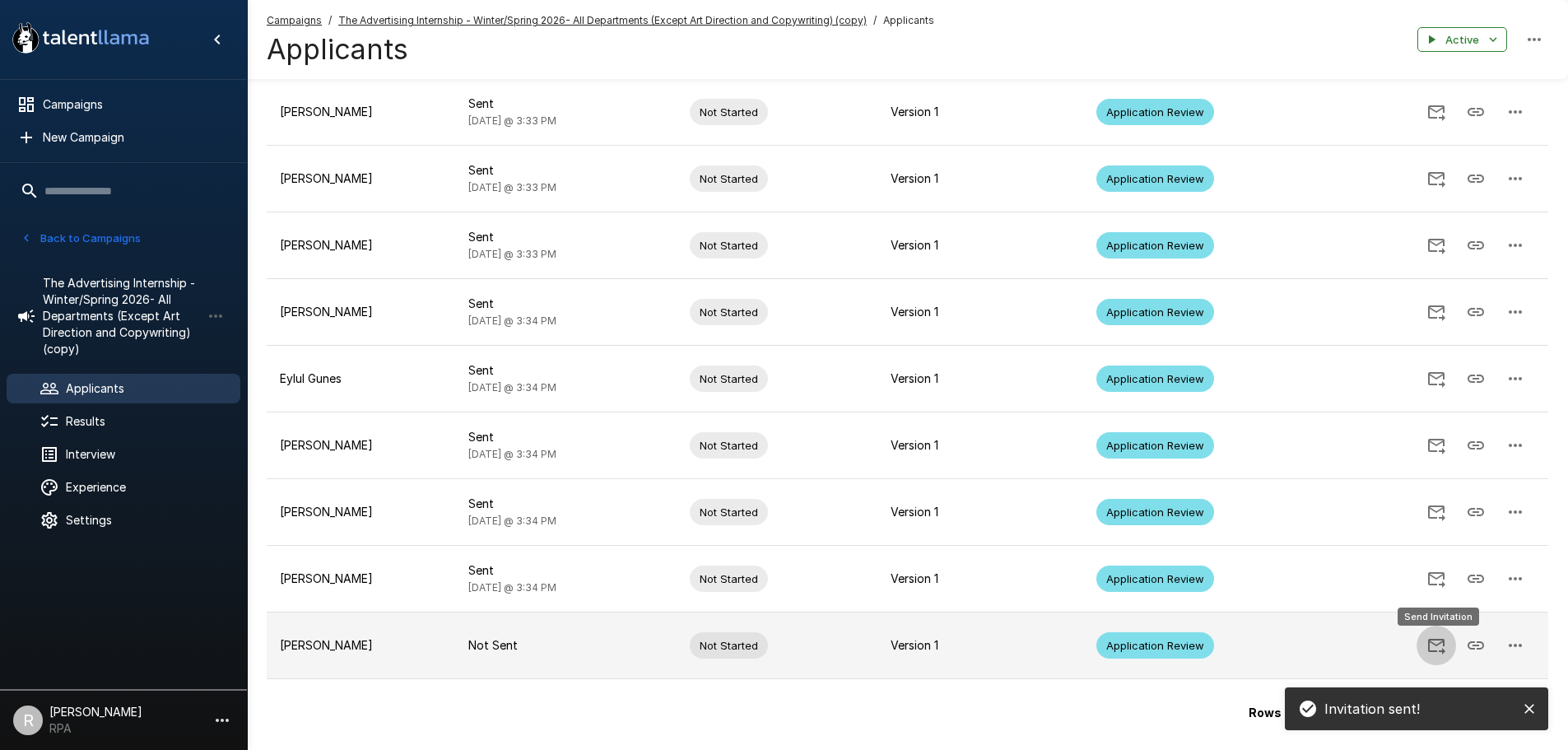
click at [1434, 646] on icon "Send Invitation" at bounding box center [1436, 646] width 20 height 20
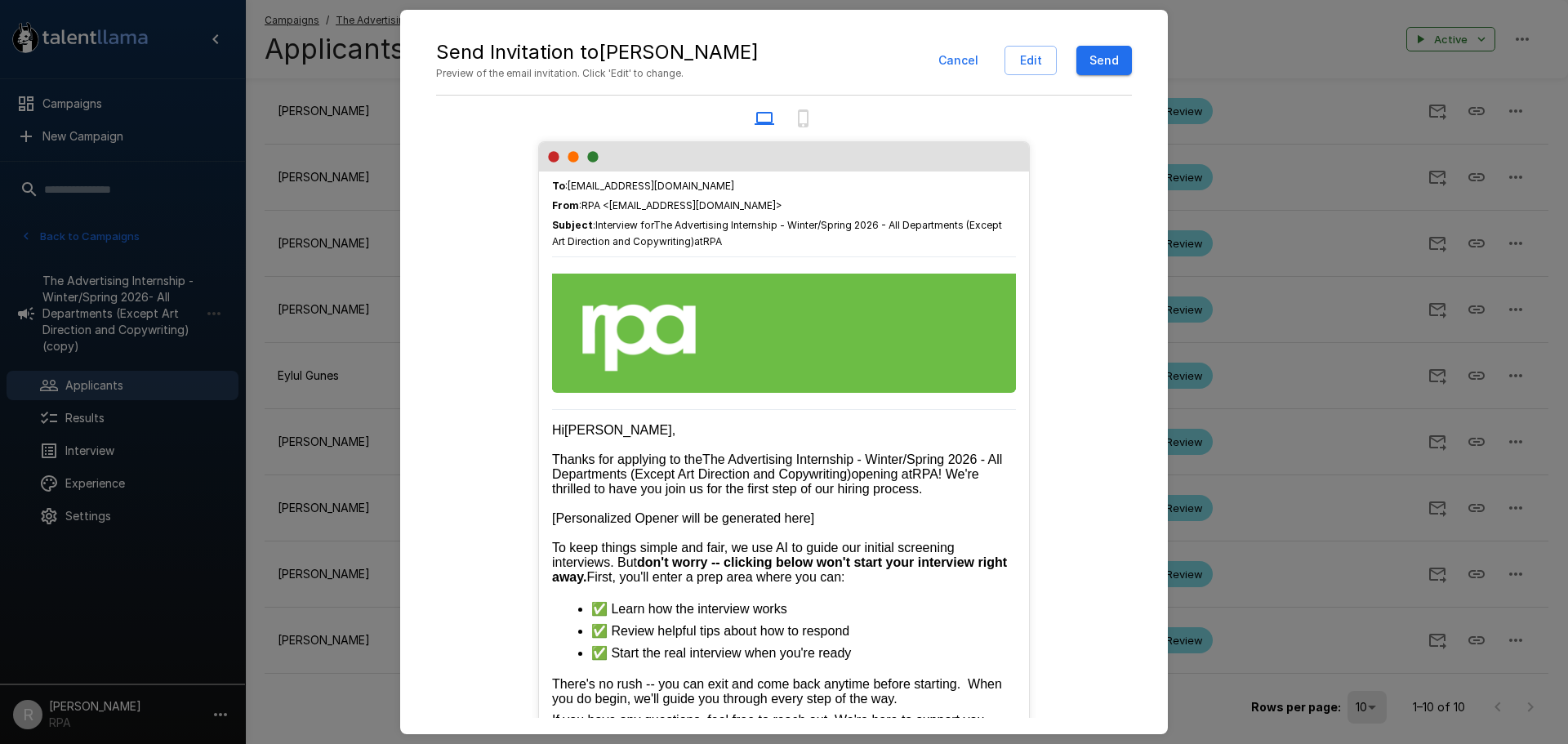
drag, startPoint x: 1102, startPoint y: 65, endPoint x: 1114, endPoint y: 94, distance: 31.4
click at [1106, 72] on button "Send" at bounding box center [1104, 61] width 56 height 30
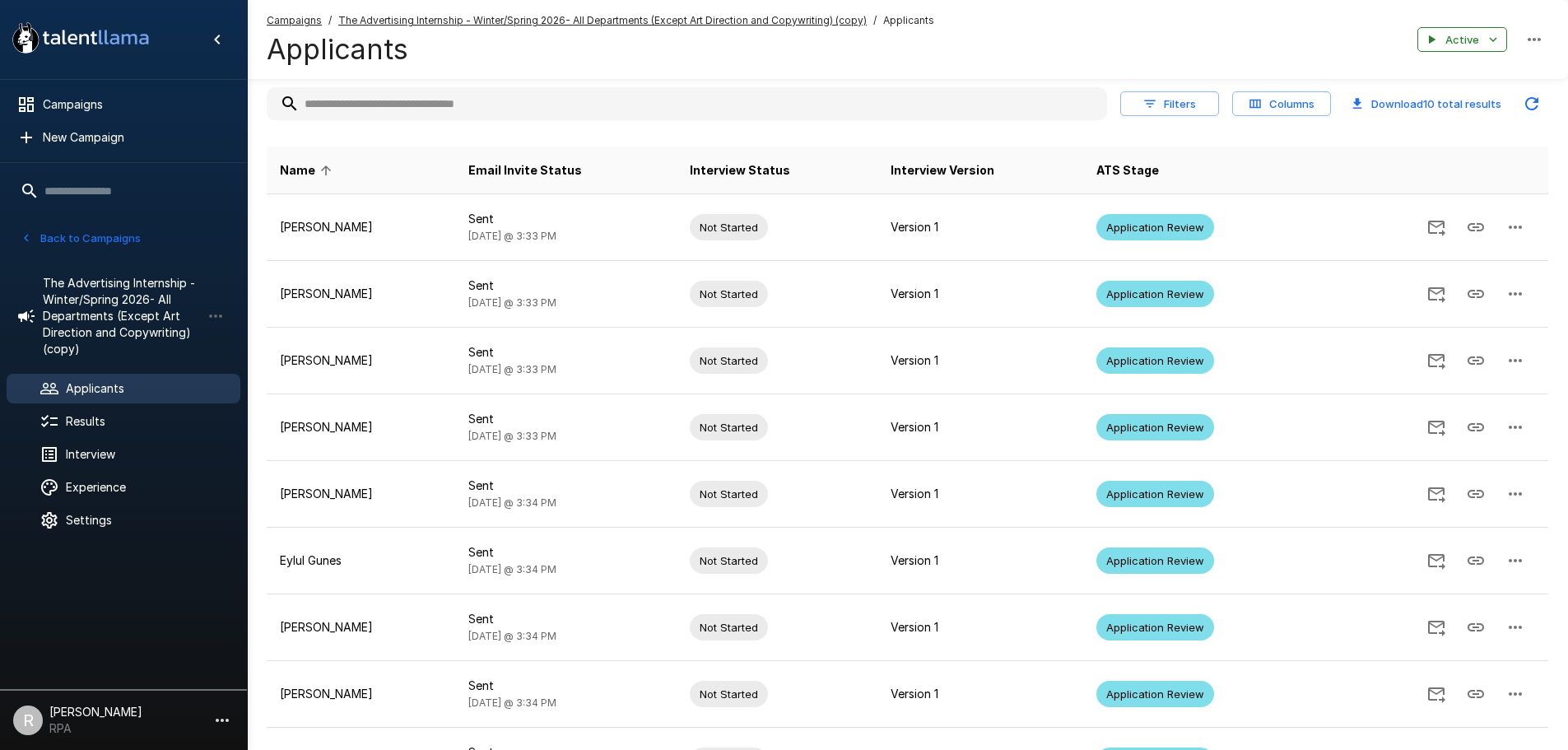
scroll to position [0, 0]
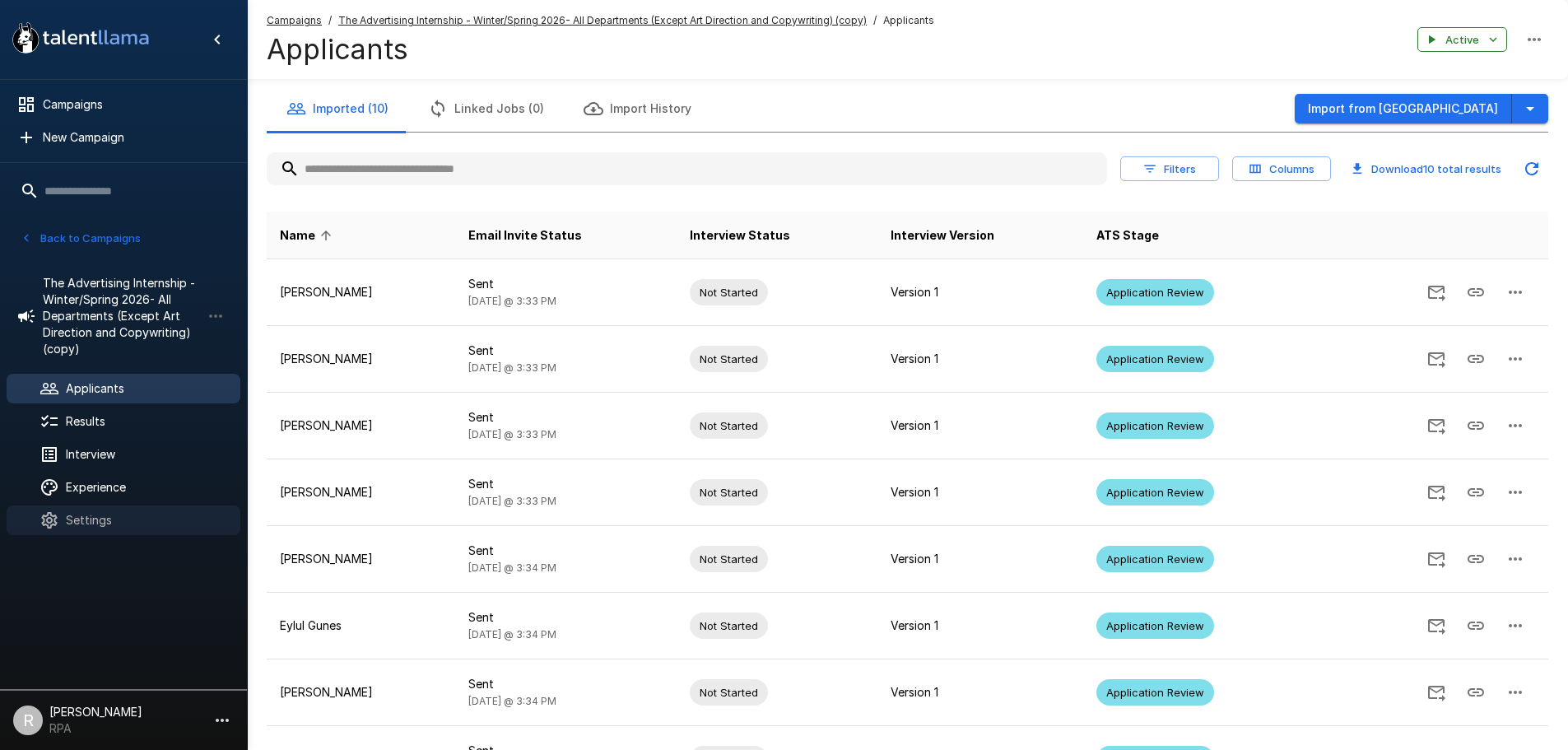
click at [107, 515] on span "Settings" at bounding box center [147, 520] width 162 height 17
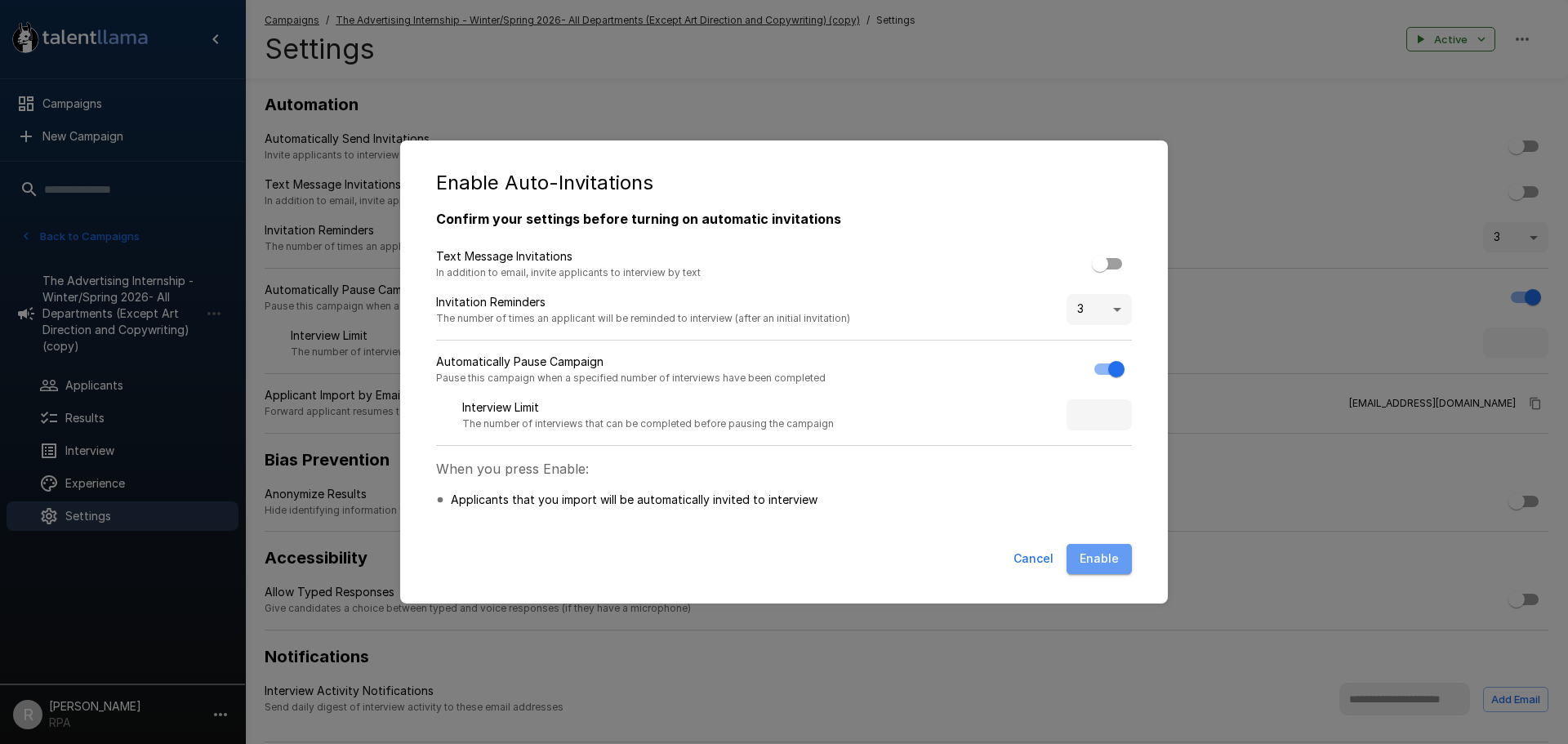
click at [1117, 562] on button "Enable" at bounding box center [1099, 559] width 66 height 30
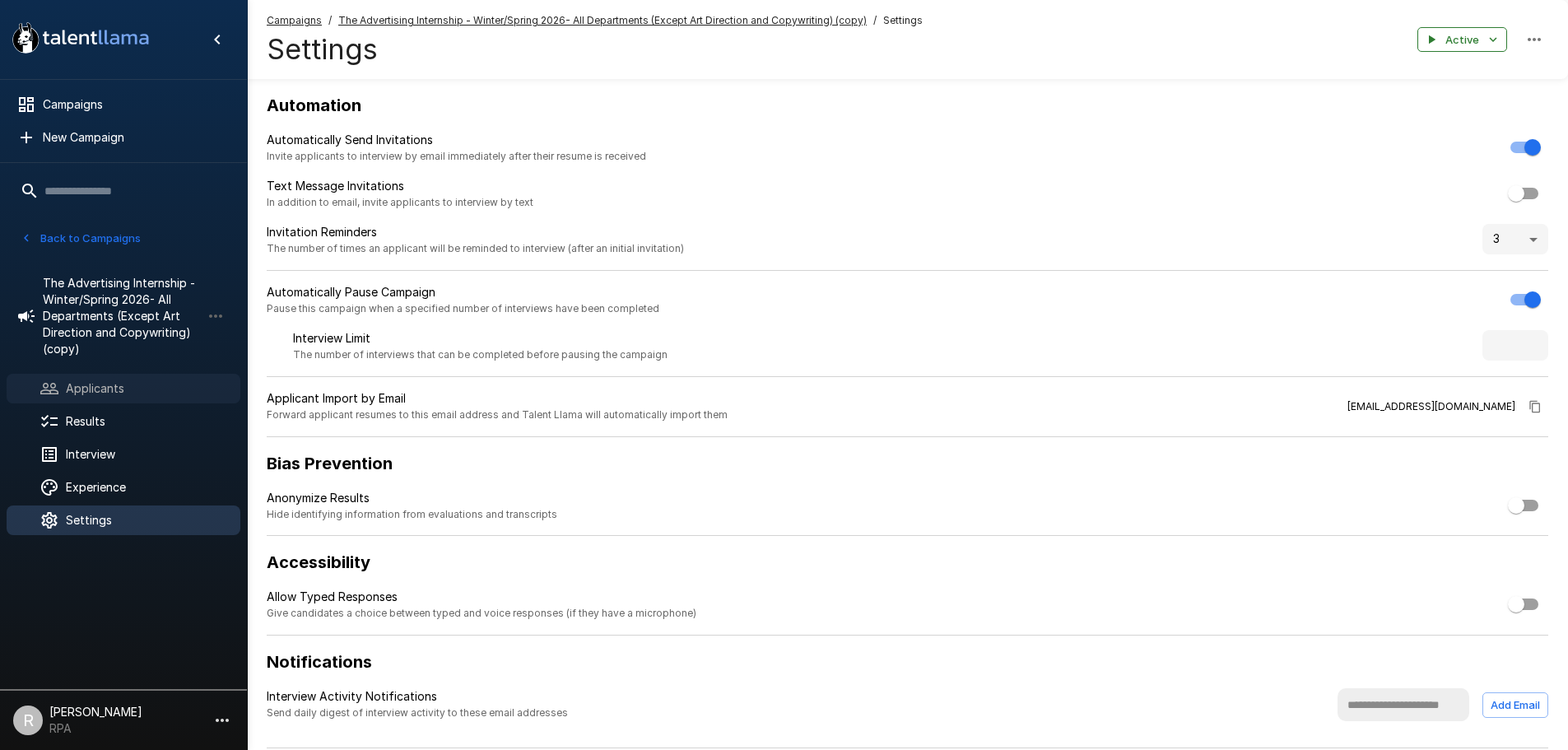
click at [181, 377] on div "Applicants" at bounding box center [123, 388] width 234 height 29
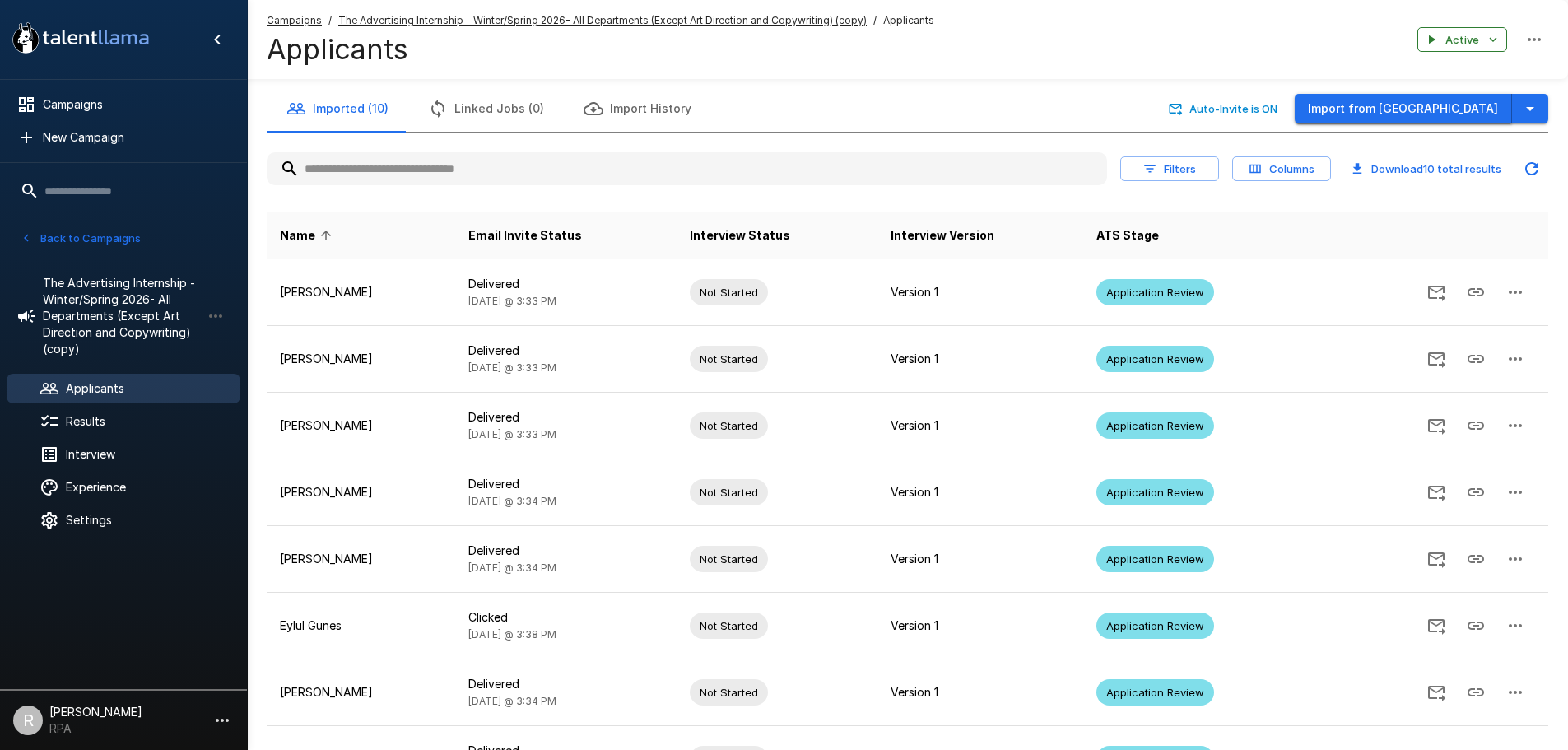
click at [1400, 102] on button "Import from [GEOGRAPHIC_DATA]" at bounding box center [1403, 109] width 217 height 30
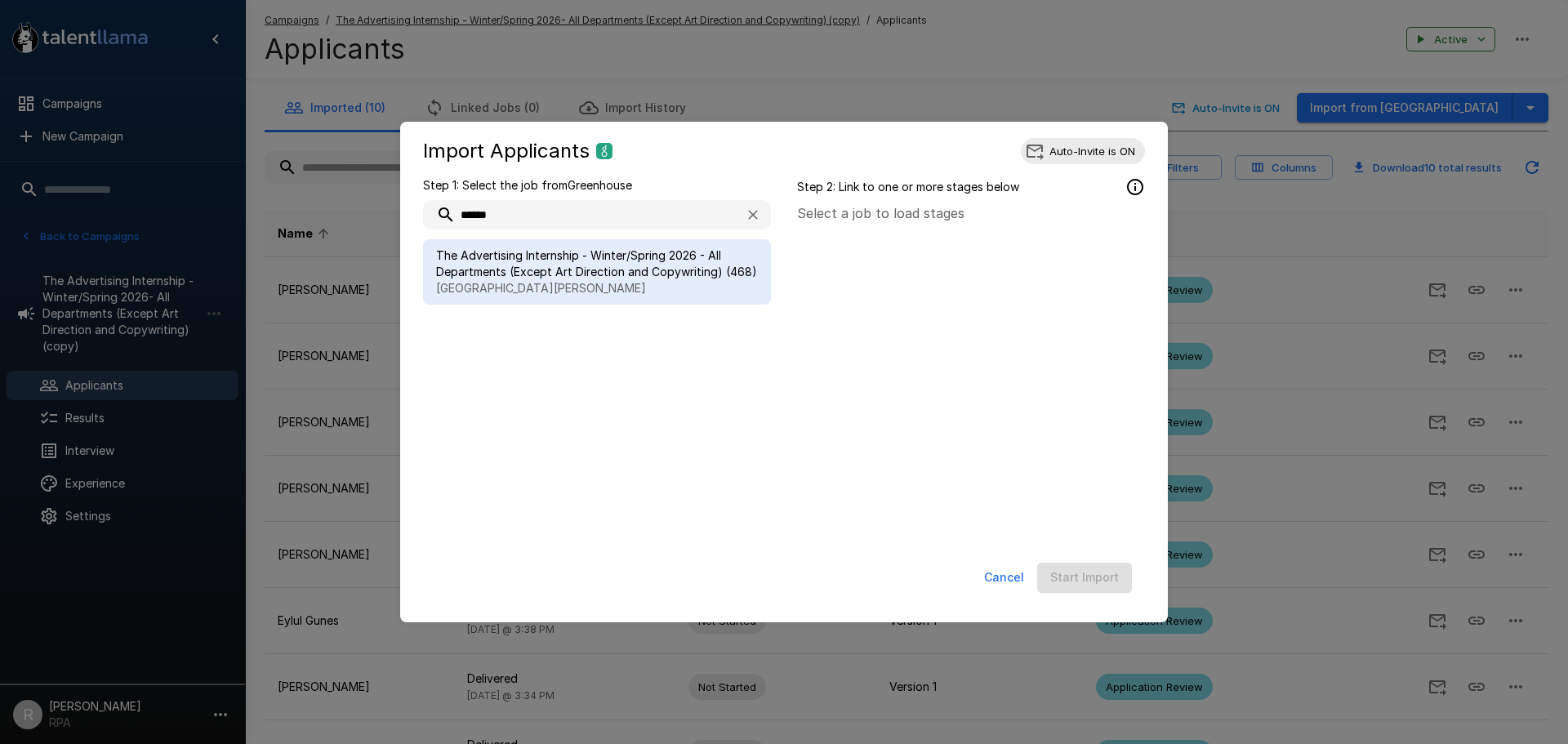
type input "******"
click at [628, 263] on span "The Advertising Internship - Winter/Spring 2026 - All Departments (Except Art D…" at bounding box center [597, 264] width 322 height 32
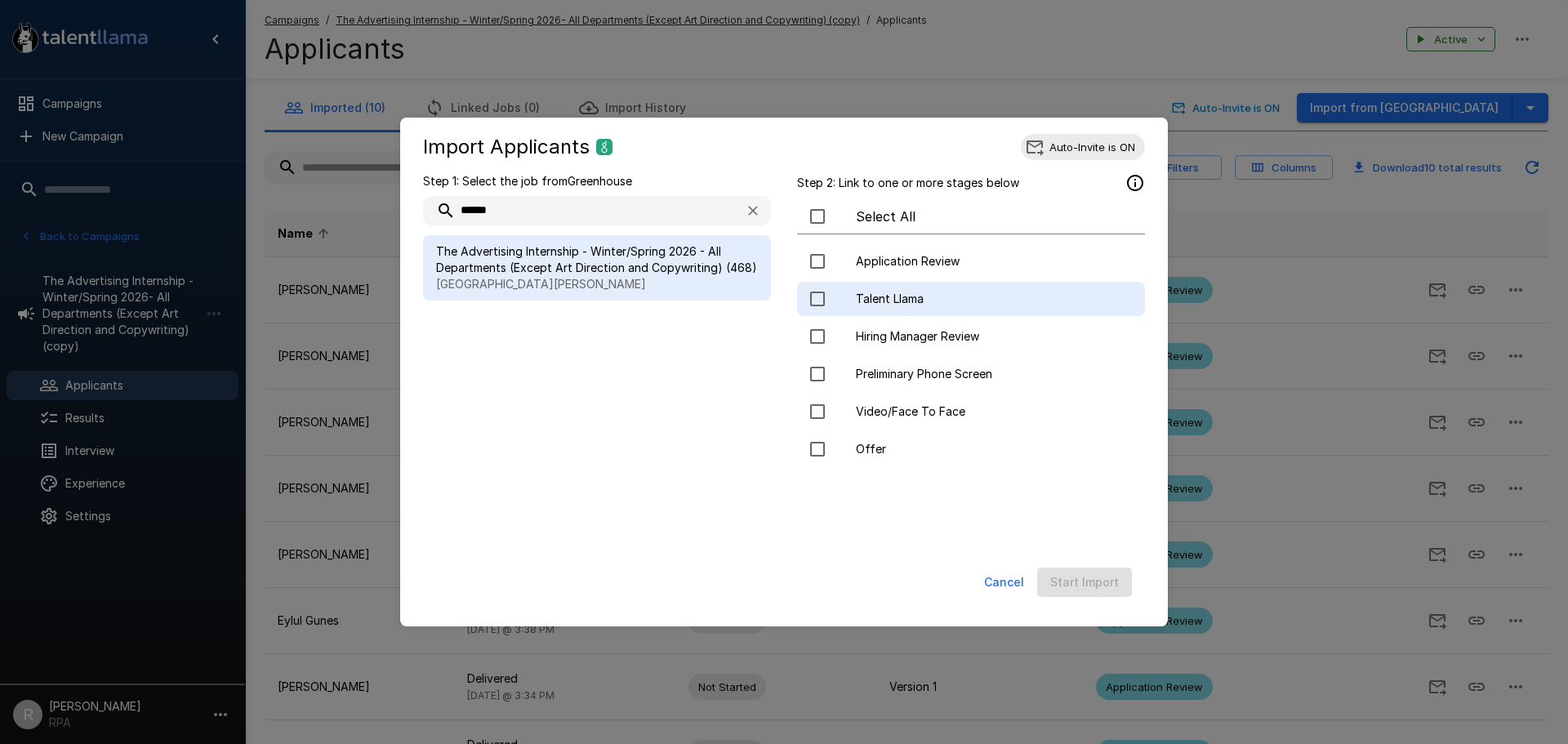
click at [891, 287] on div "Talent Llama" at bounding box center [971, 298] width 348 height 34
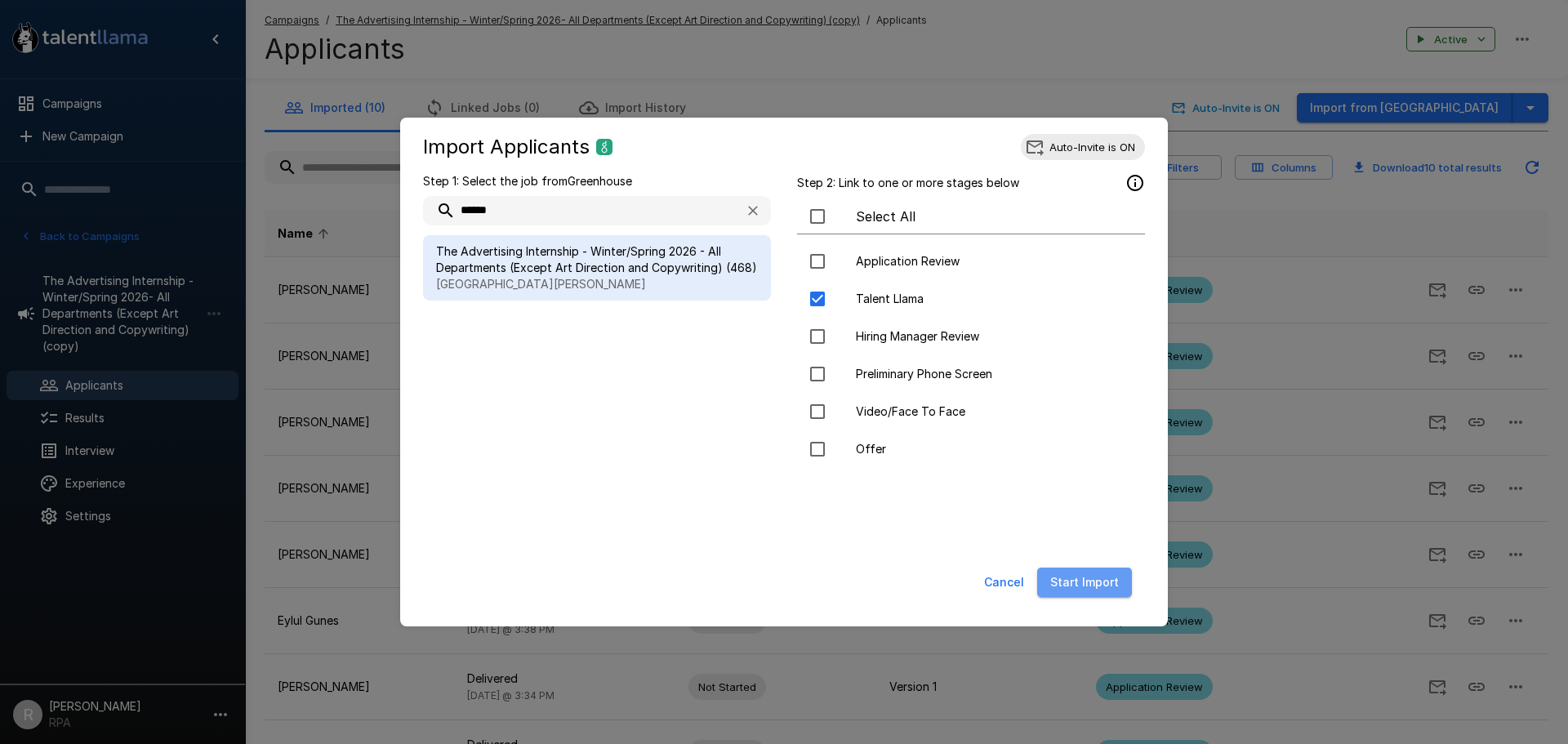
click at [1112, 583] on button "Start Import" at bounding box center [1084, 583] width 95 height 30
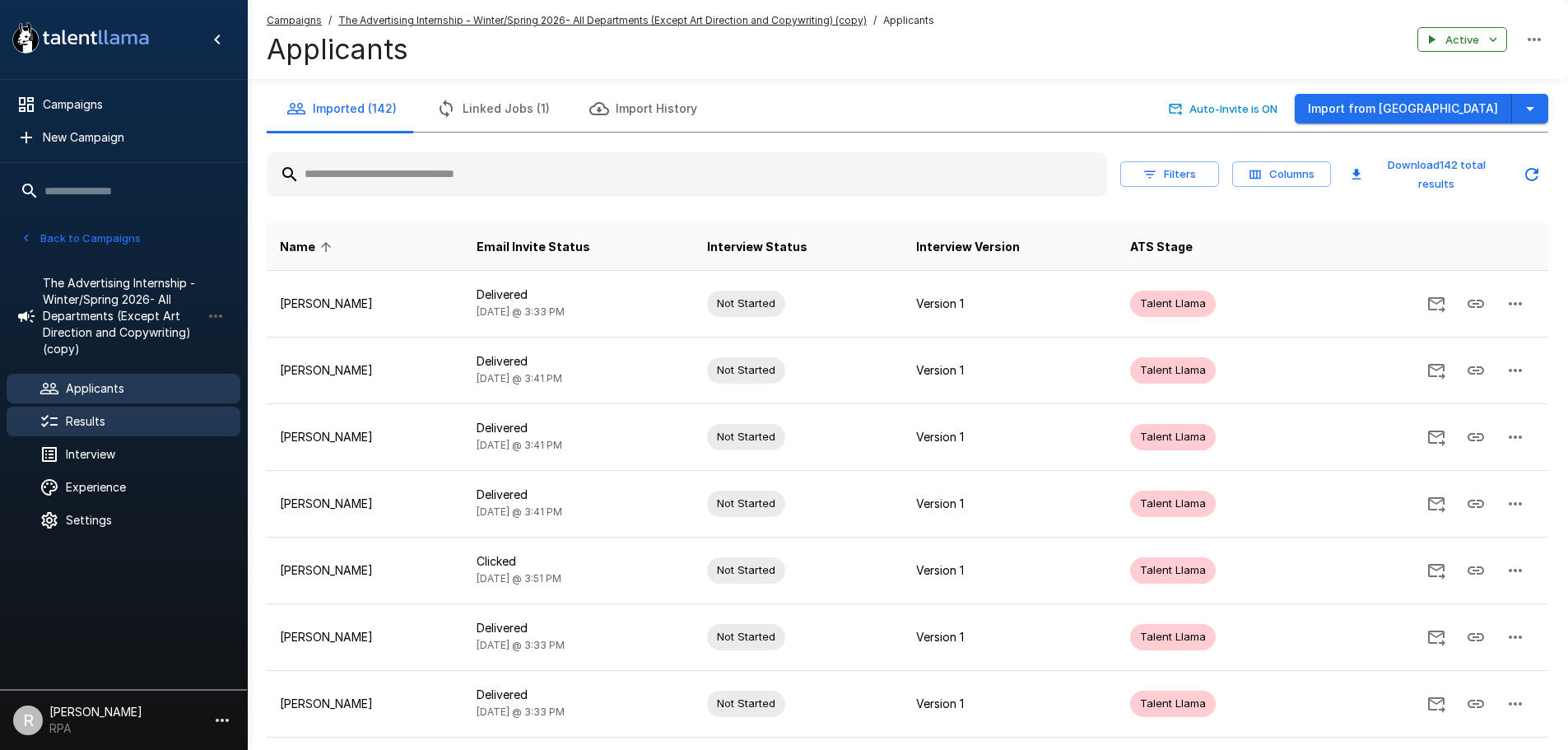
click at [145, 409] on div "Results" at bounding box center [123, 422] width 234 height 29
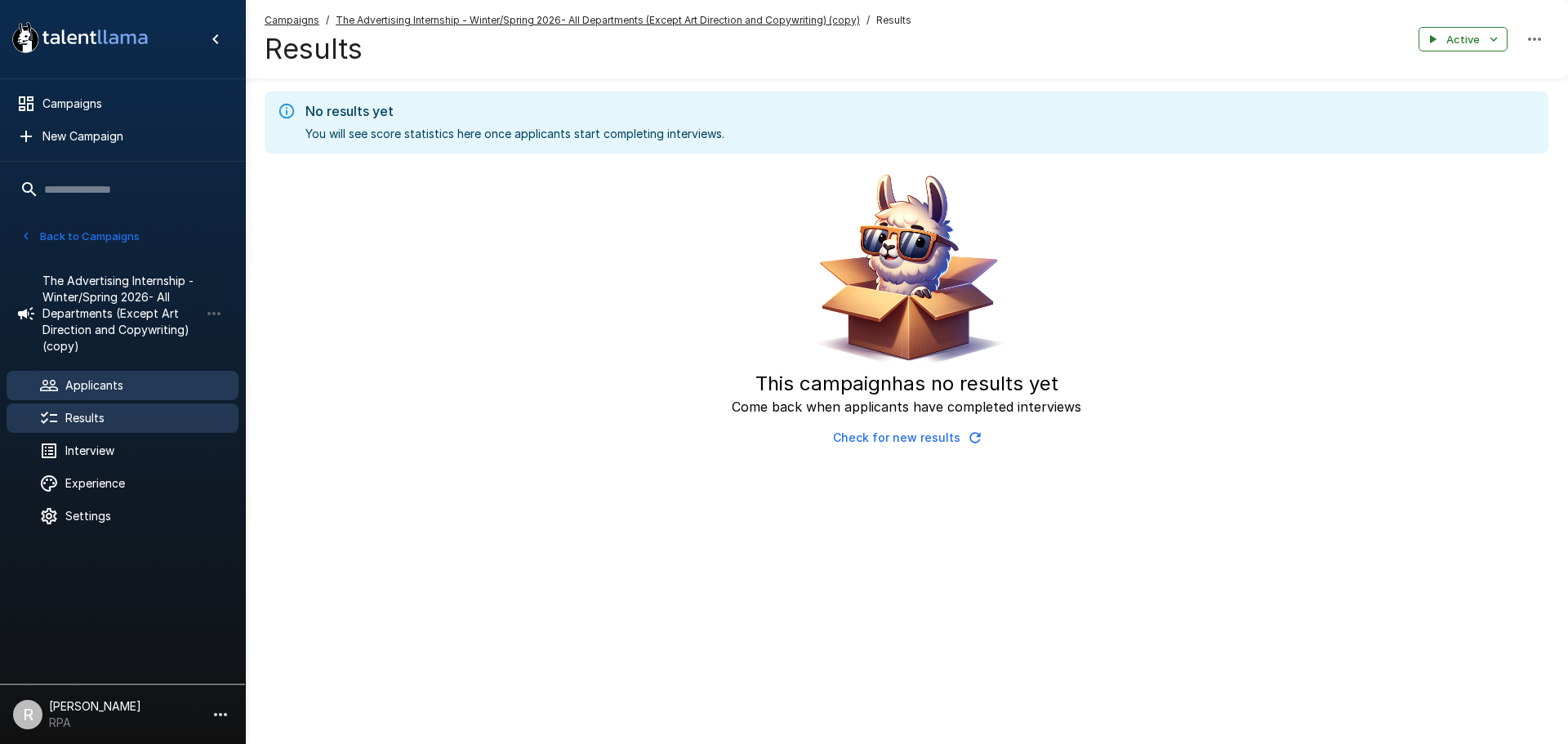
click at [120, 385] on span "Applicants" at bounding box center [145, 386] width 160 height 17
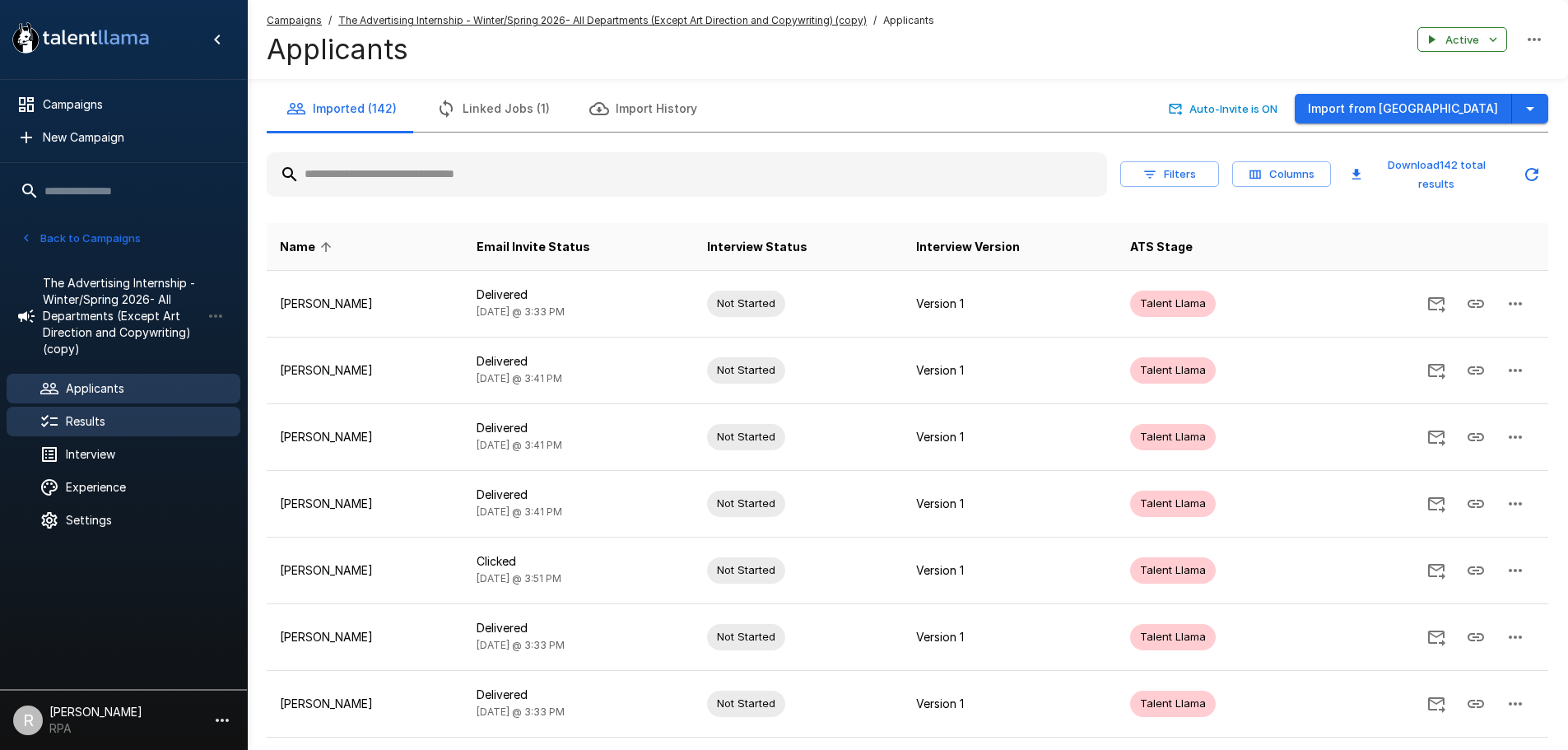
click at [142, 415] on span "Results" at bounding box center [147, 422] width 162 height 17
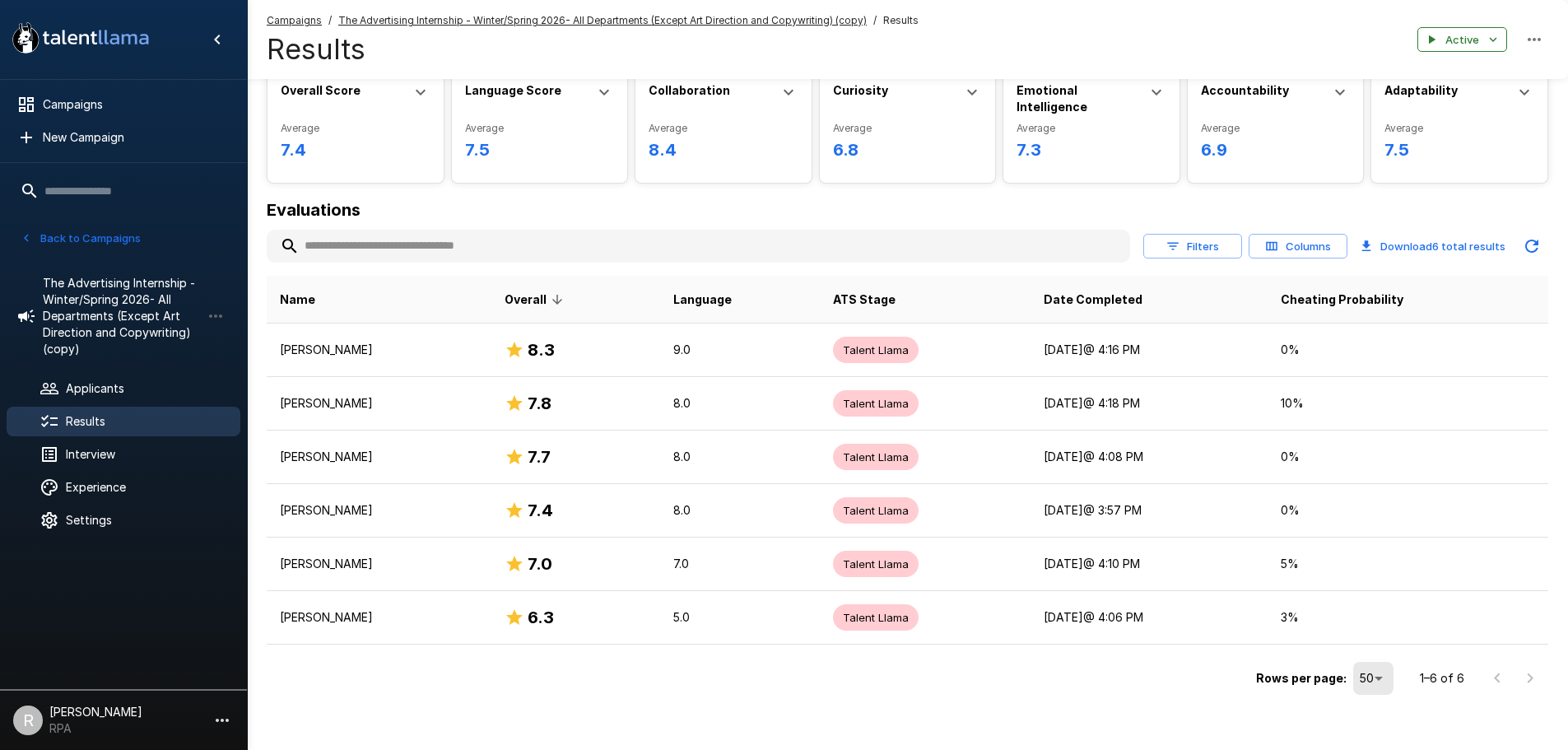
scroll to position [89, 0]
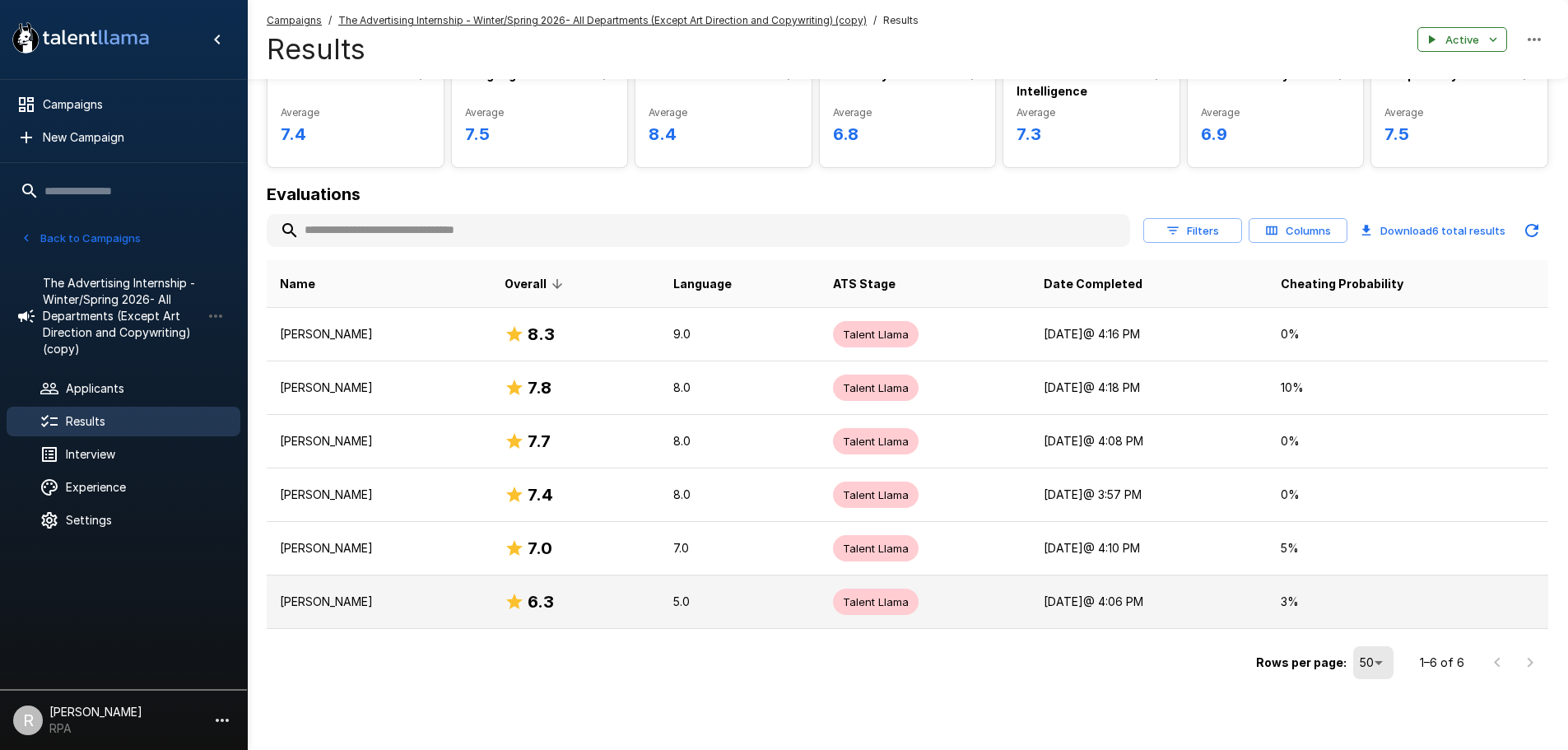
click at [471, 593] on td "[PERSON_NAME]" at bounding box center [379, 603] width 224 height 54
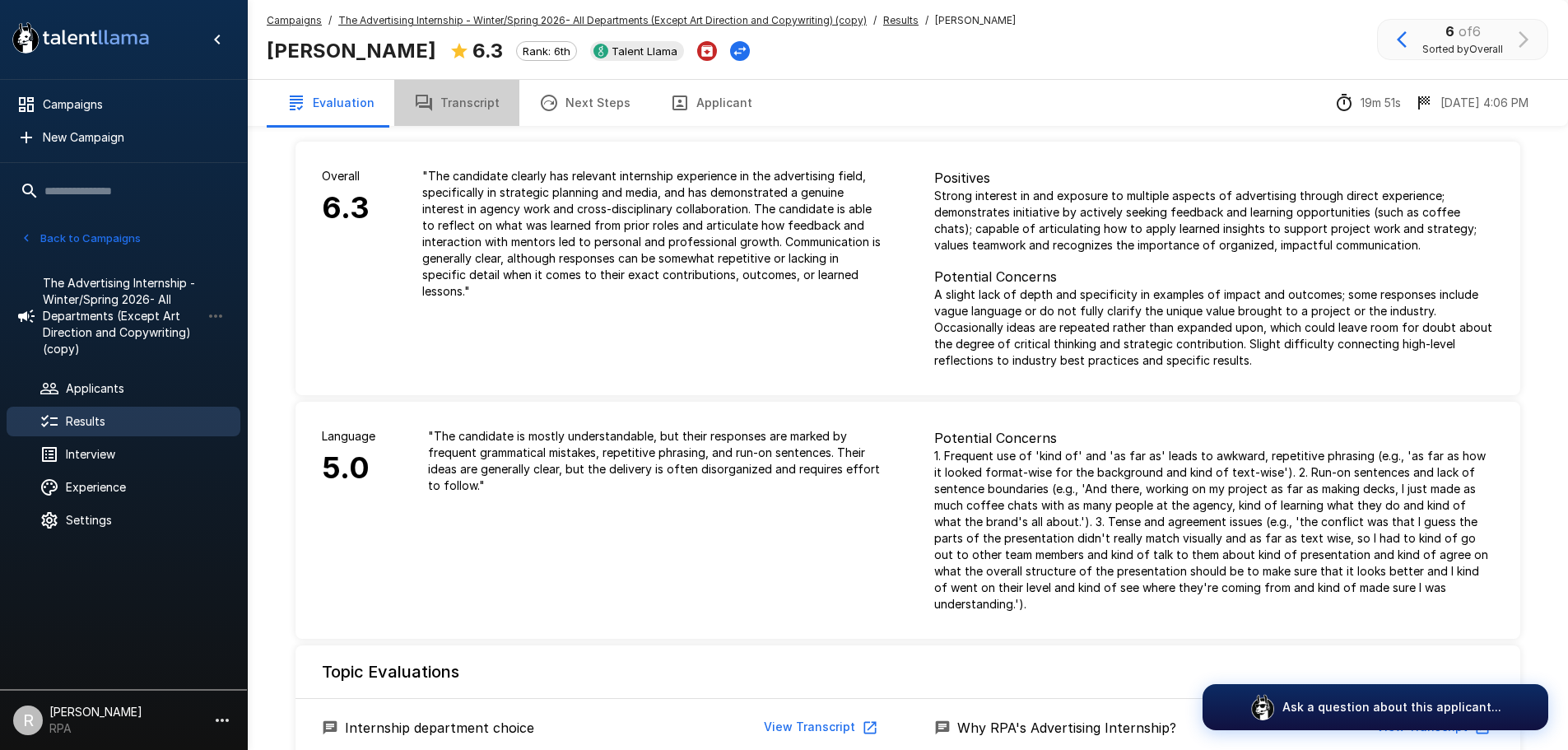
click at [477, 103] on button "Transcript" at bounding box center [456, 102] width 125 height 46
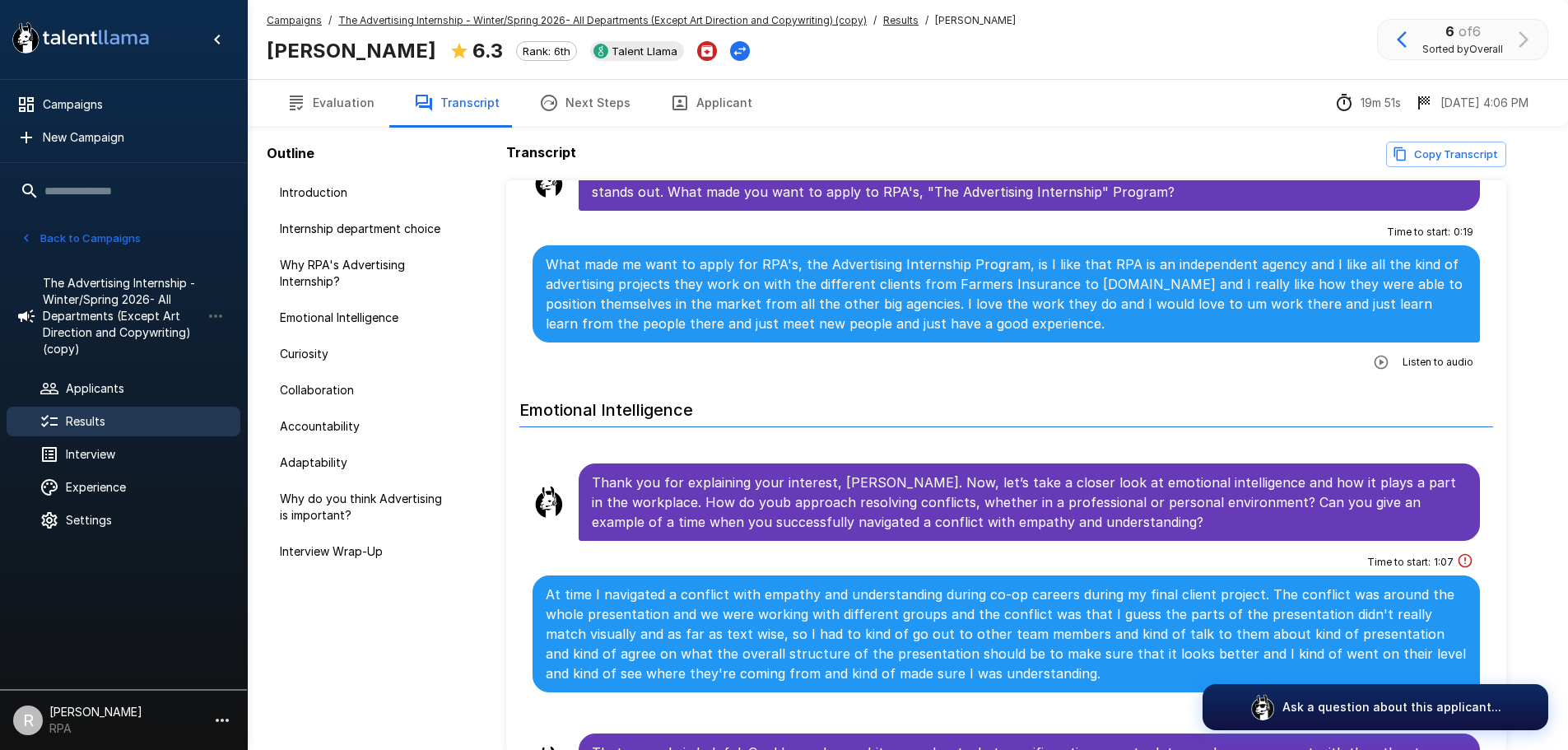
scroll to position [824, 0]
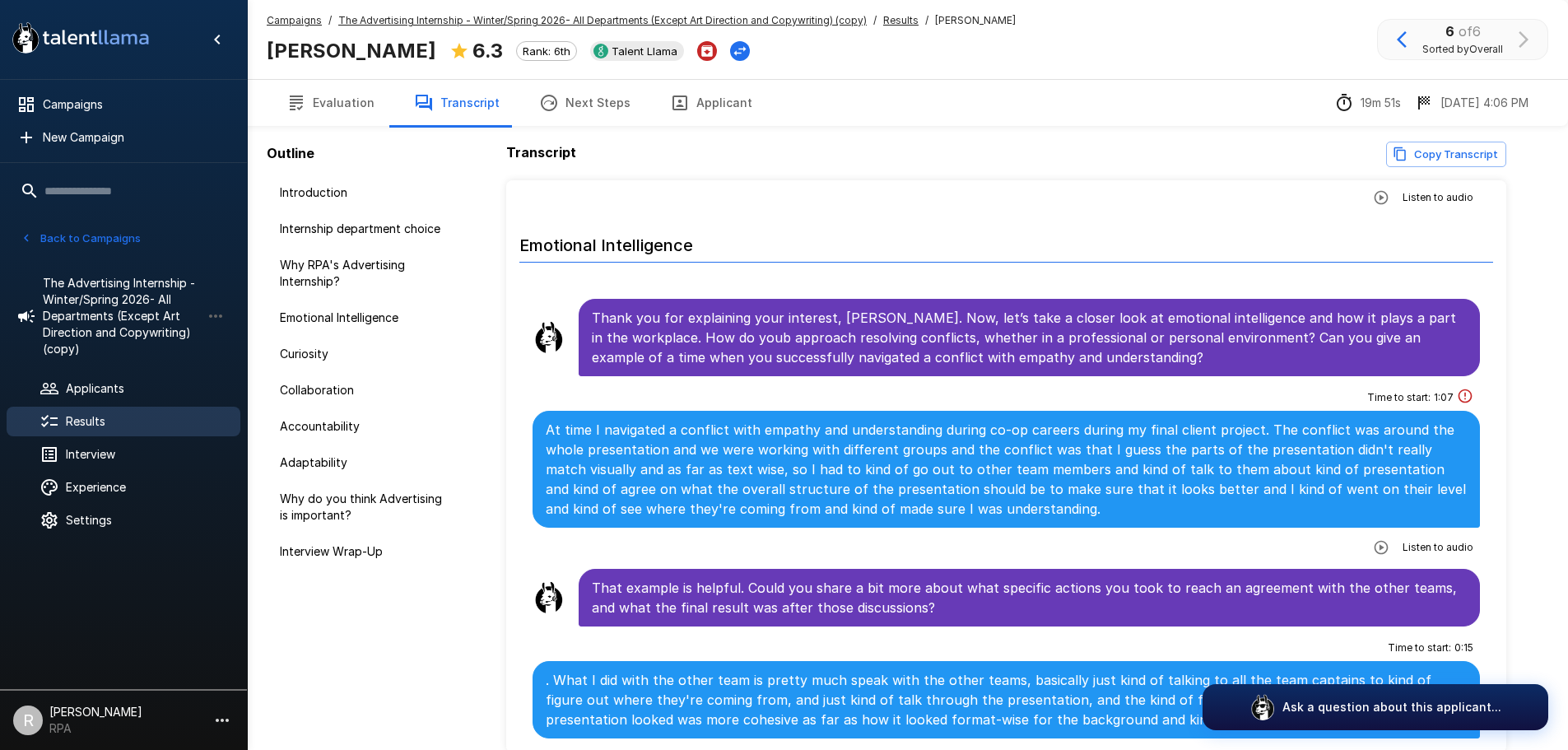
click at [1375, 540] on icon "button" at bounding box center [1382, 548] width 17 height 17
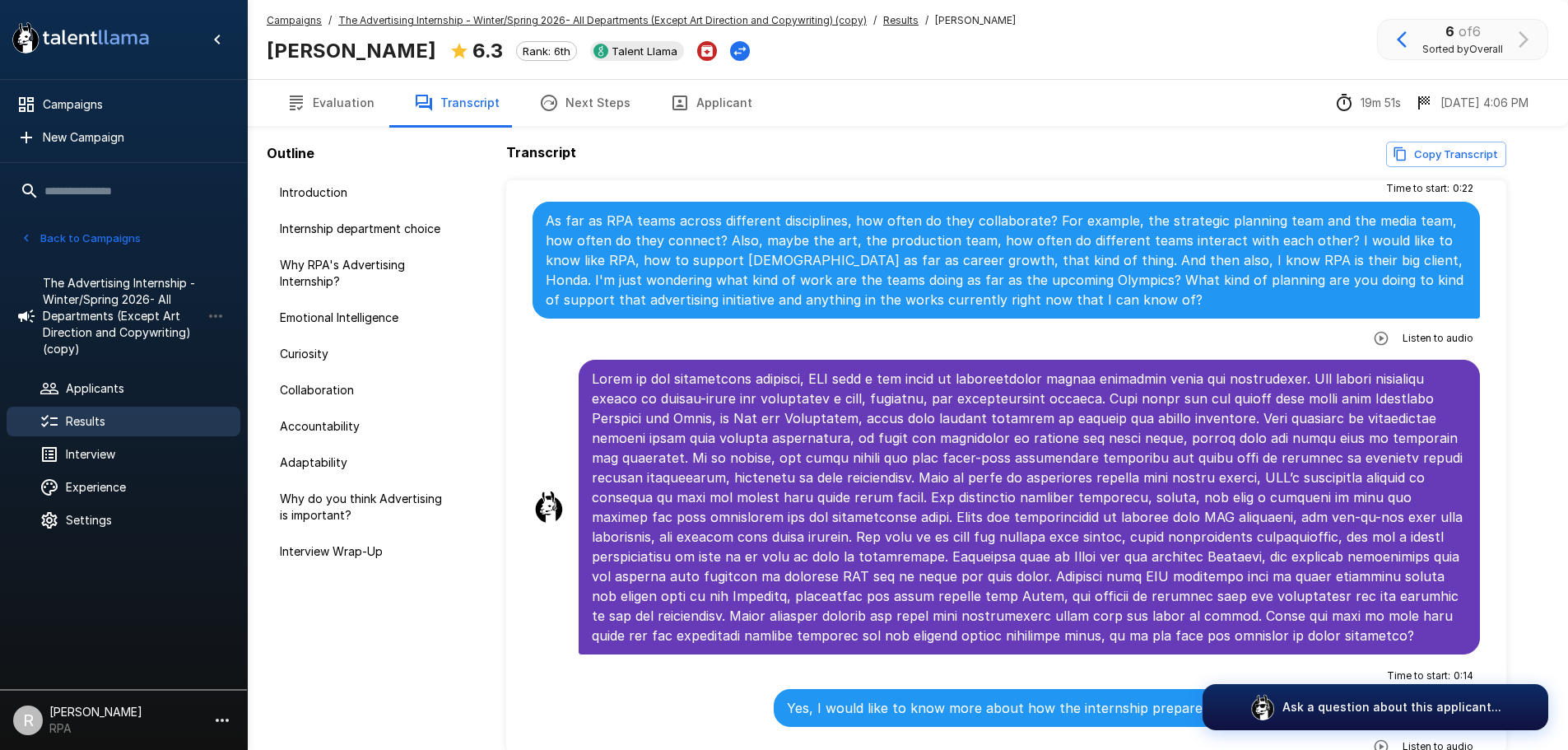
scroll to position [5107, 0]
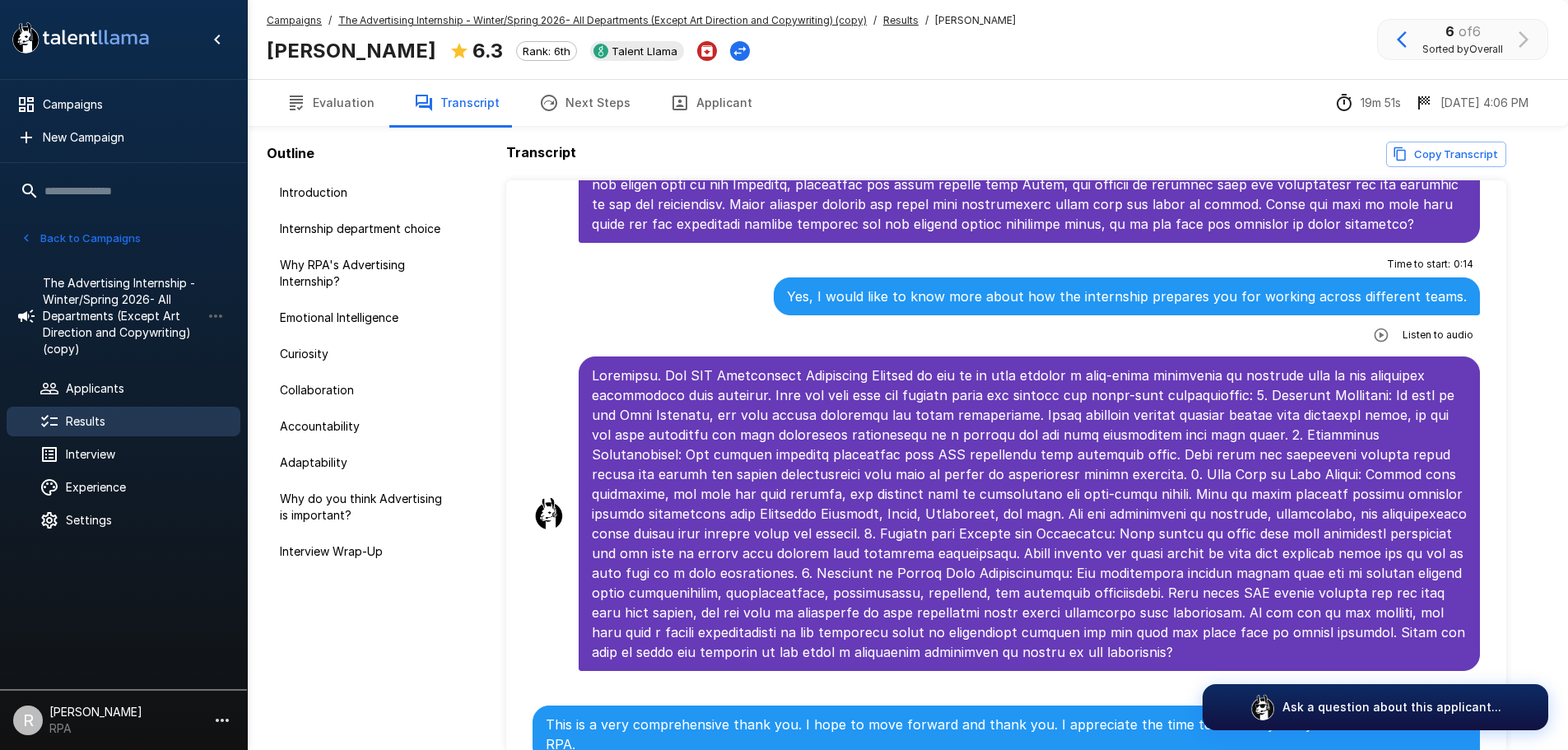
click at [177, 425] on span "Results" at bounding box center [147, 422] width 162 height 17
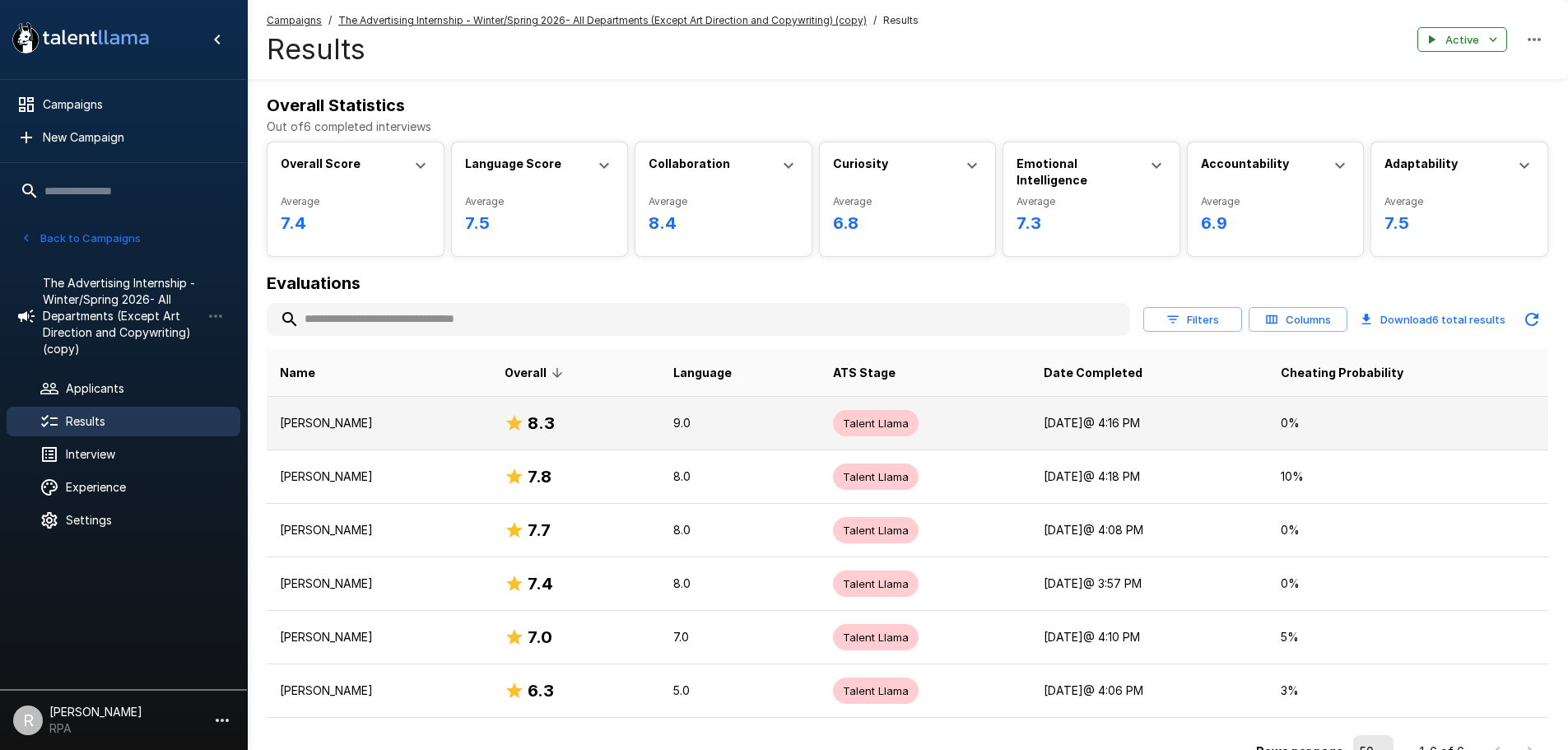
click at [426, 418] on p "[PERSON_NAME]" at bounding box center [379, 423] width 199 height 17
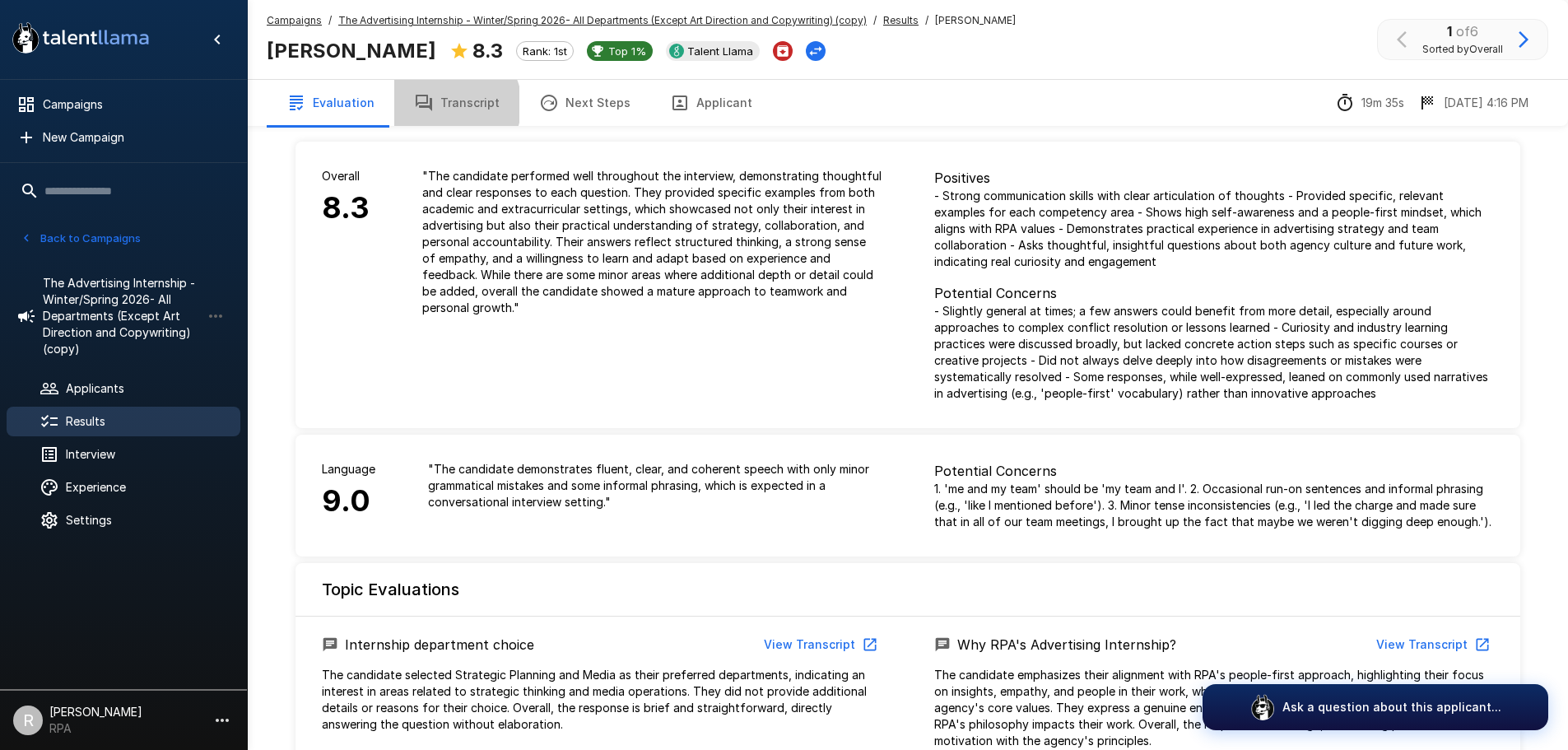
click at [449, 105] on button "Transcript" at bounding box center [456, 102] width 125 height 46
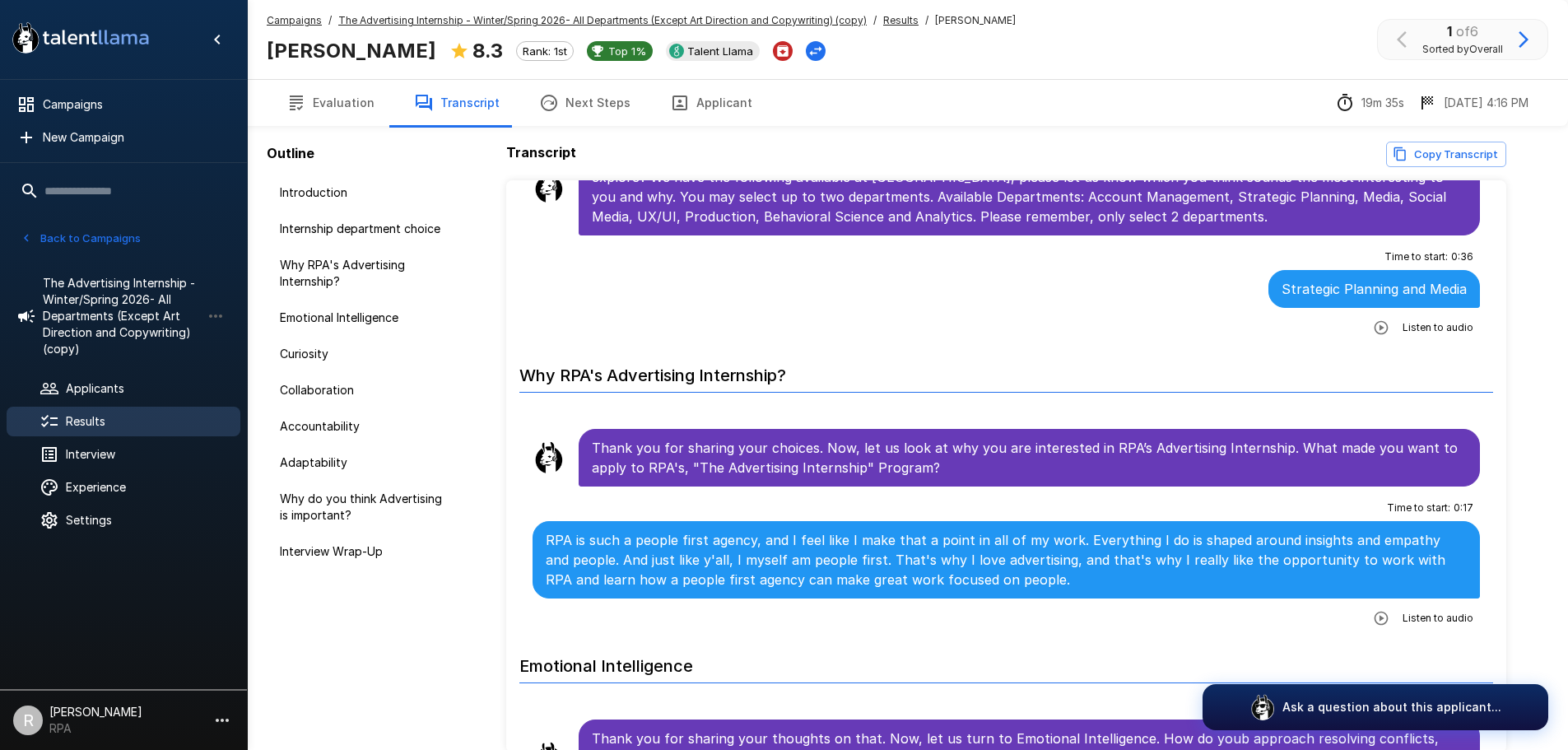
scroll to position [411, 0]
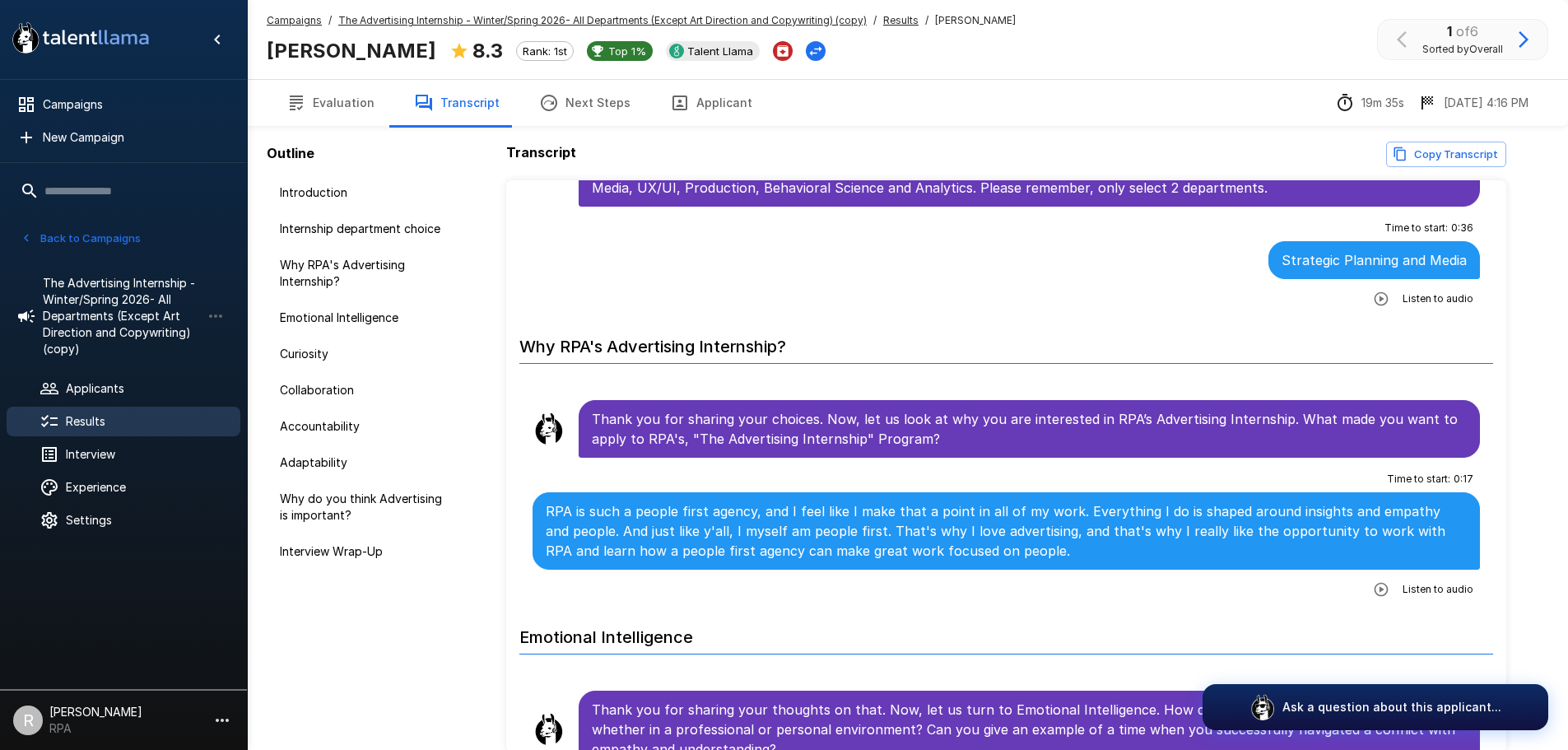
click at [1374, 582] on icon "button" at bounding box center [1382, 590] width 17 height 17
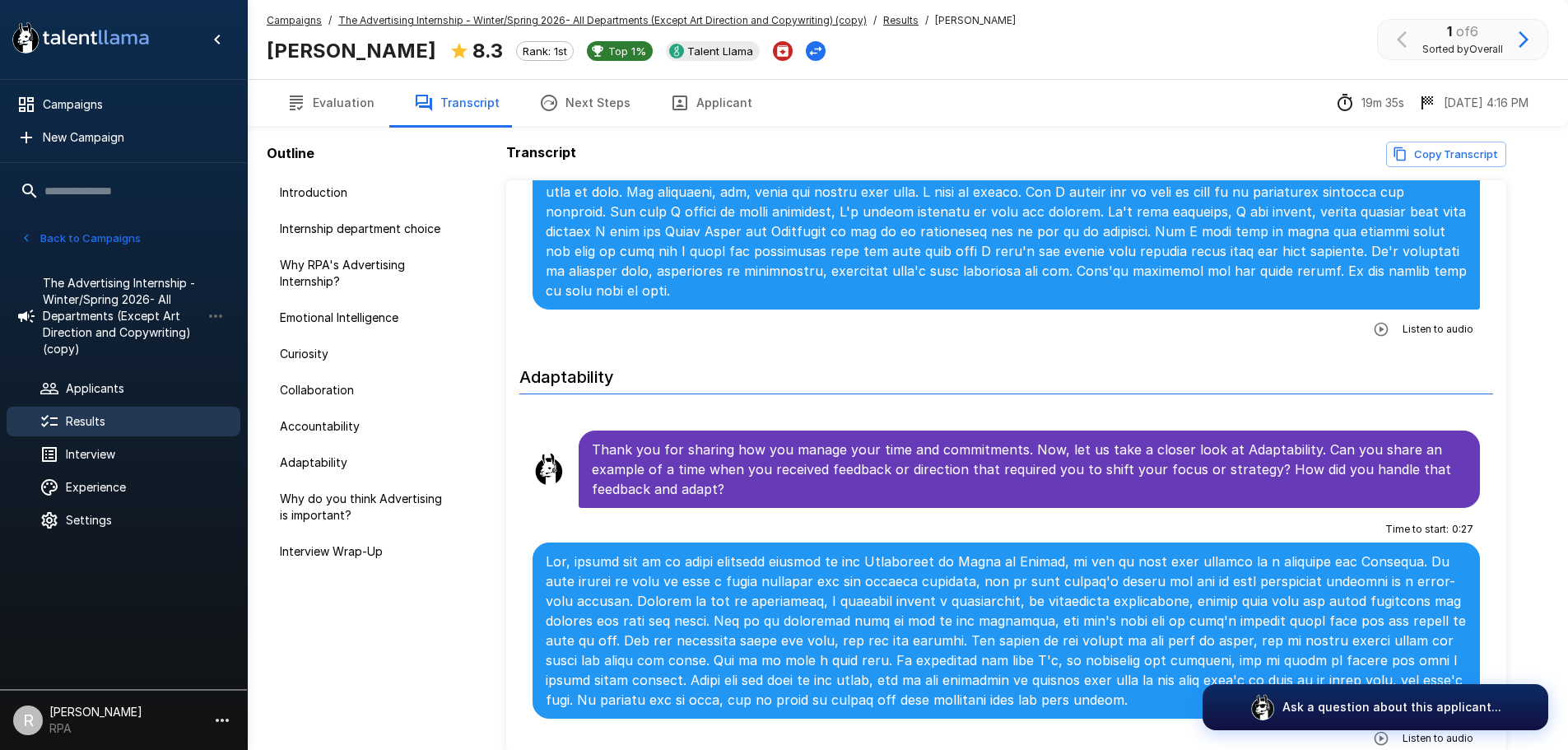
scroll to position [2718, 0]
